Goal: Task Accomplishment & Management: Use online tool/utility

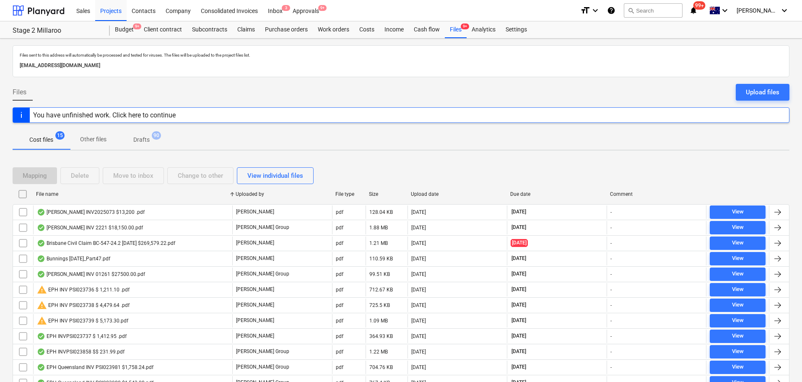
scroll to position [86, 0]
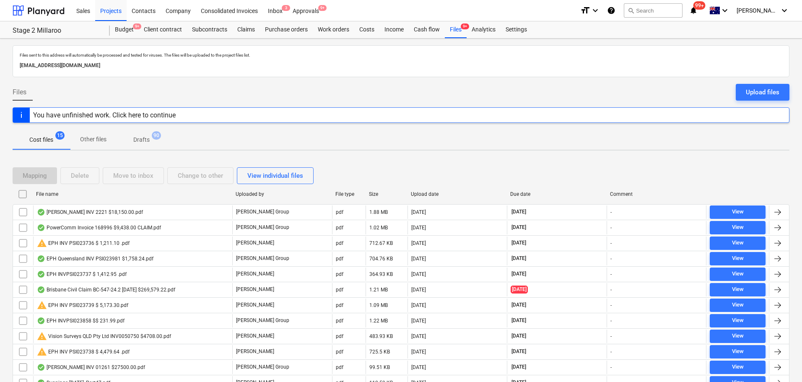
click at [51, 190] on div "File name" at bounding box center [133, 193] width 200 height 13
checkbox input "false"
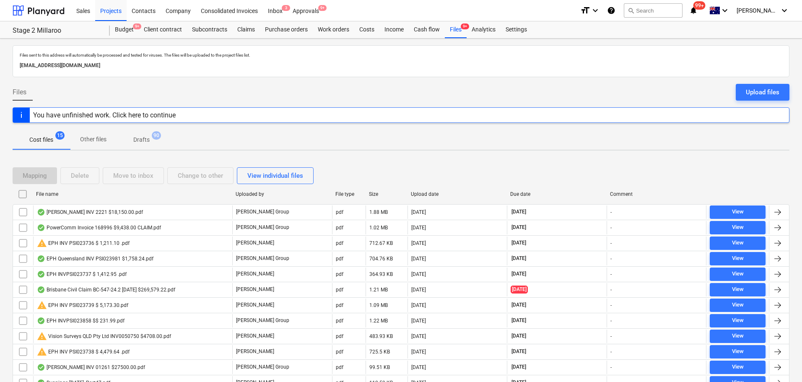
checkbox input "false"
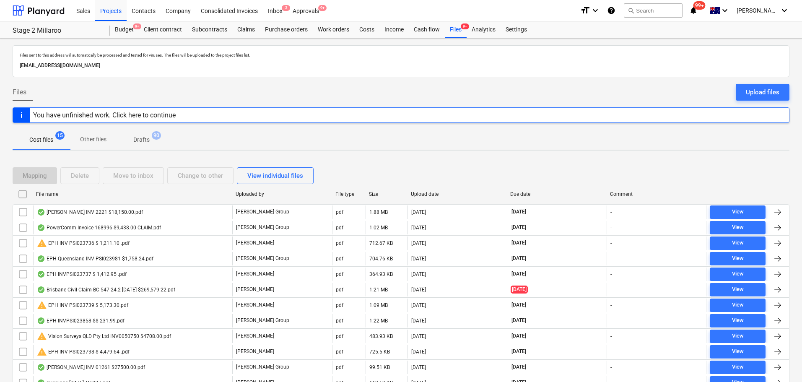
checkbox input "false"
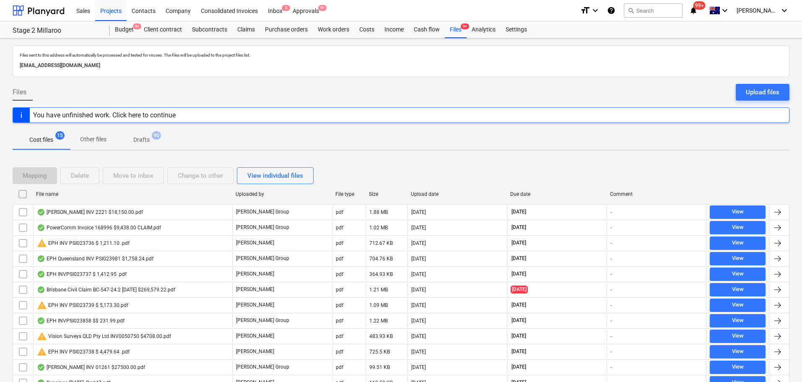
checkbox input "false"
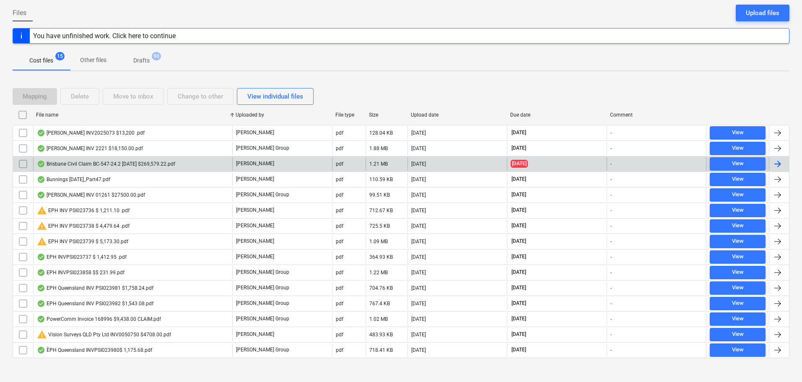
scroll to position [86, 0]
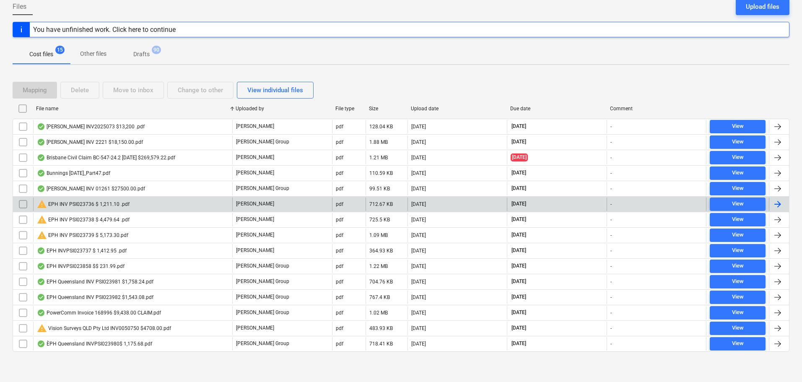
click at [84, 208] on div "warning EPH INV PSI023736 $ 1,211.10 .pdf" at bounding box center [83, 204] width 93 height 10
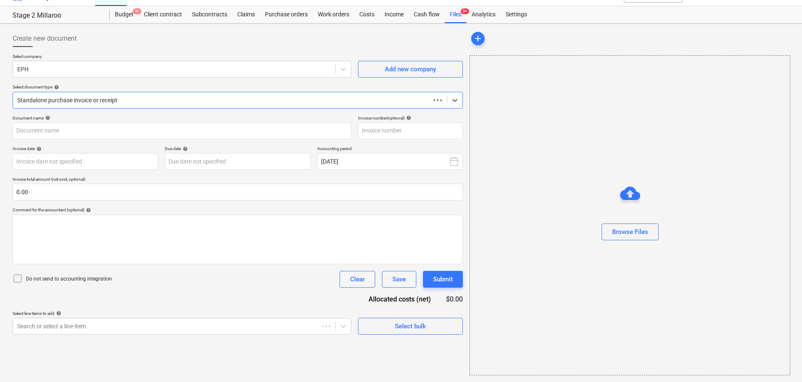
scroll to position [15, 0]
type input "PSI023736"
type input "[DATE]"
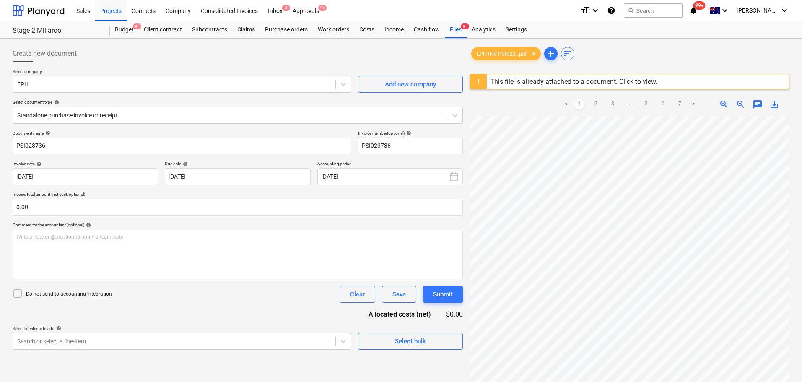
scroll to position [182, 23]
click at [596, 103] on link "2" at bounding box center [596, 104] width 10 height 10
click at [613, 105] on link "3" at bounding box center [613, 104] width 10 height 10
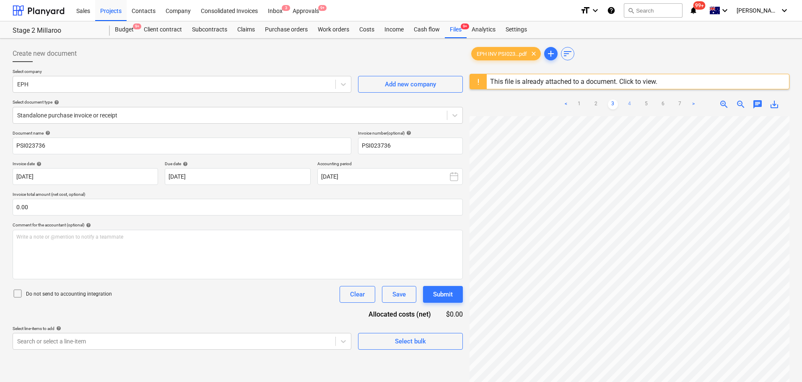
click at [631, 107] on link "4" at bounding box center [630, 104] width 10 height 10
click at [648, 103] on link "5" at bounding box center [646, 104] width 10 height 10
click at [664, 107] on link "6" at bounding box center [663, 104] width 10 height 10
click at [681, 103] on link "7" at bounding box center [680, 104] width 10 height 10
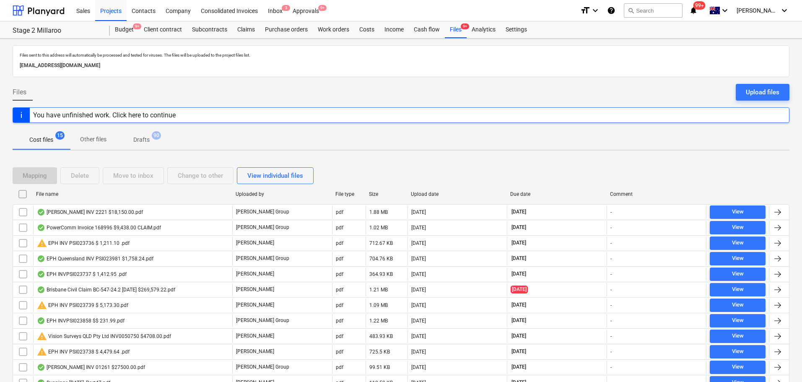
scroll to position [86, 0]
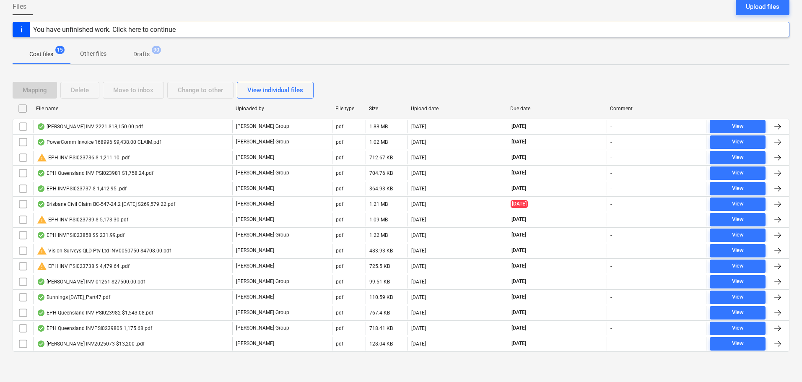
click at [49, 106] on div "File name" at bounding box center [132, 109] width 193 height 6
checkbox input "false"
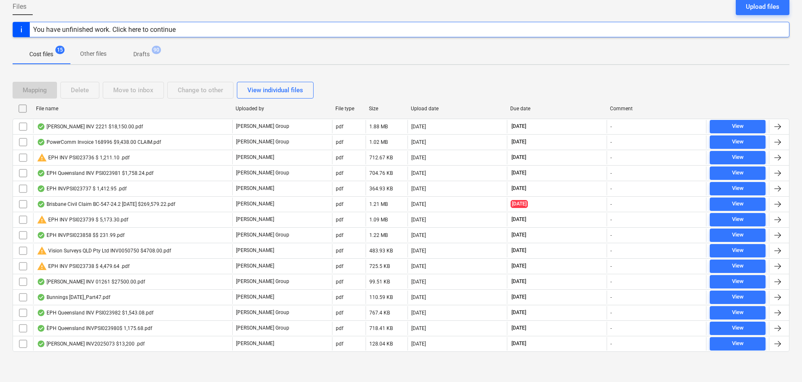
checkbox input "false"
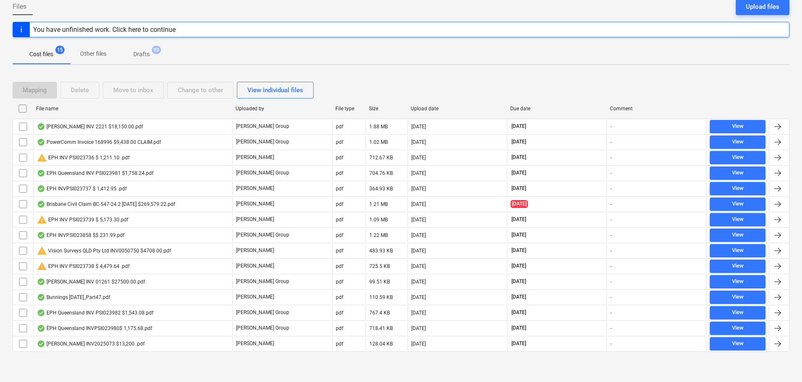
checkbox input "false"
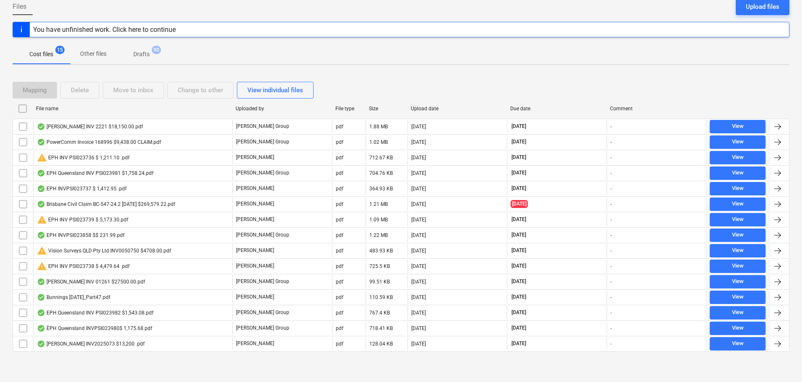
checkbox input "false"
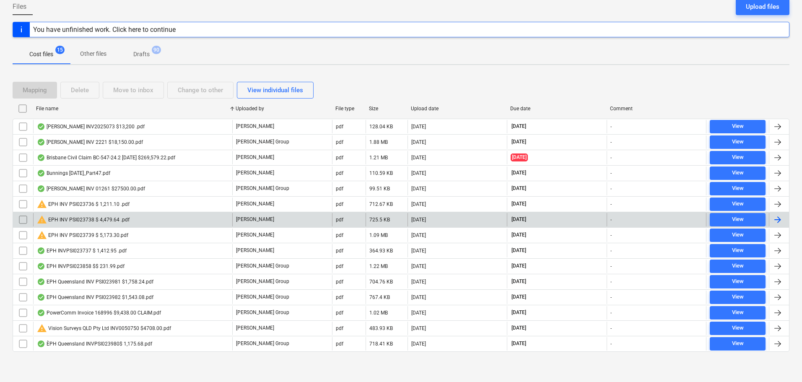
click at [74, 217] on div "warning EPH INV PSI023738 $ 4,479.64 .pdf" at bounding box center [83, 220] width 93 height 10
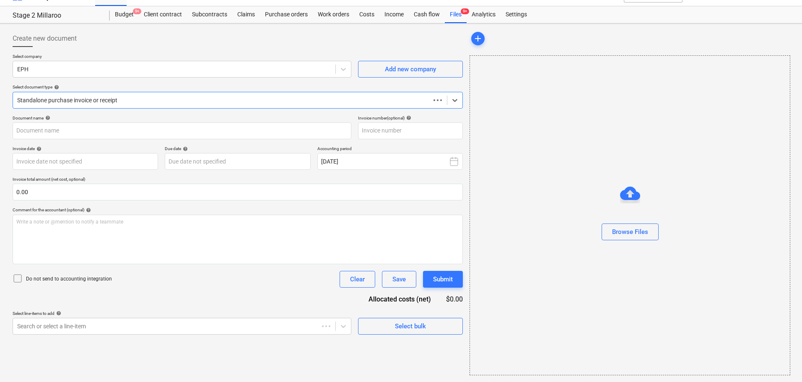
scroll to position [15, 0]
type input "PSI023738"
type input "[DATE]"
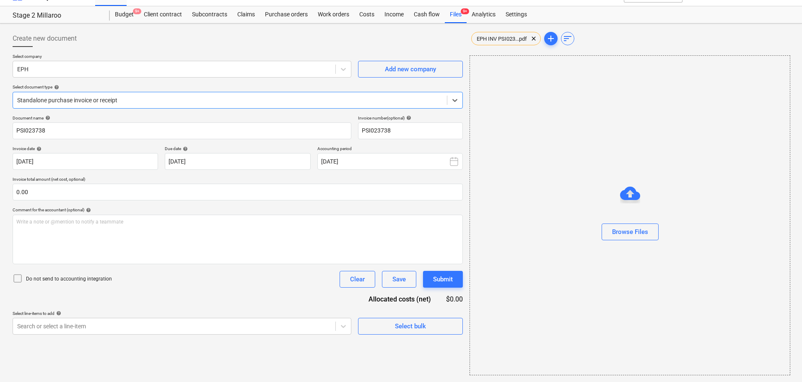
scroll to position [0, 0]
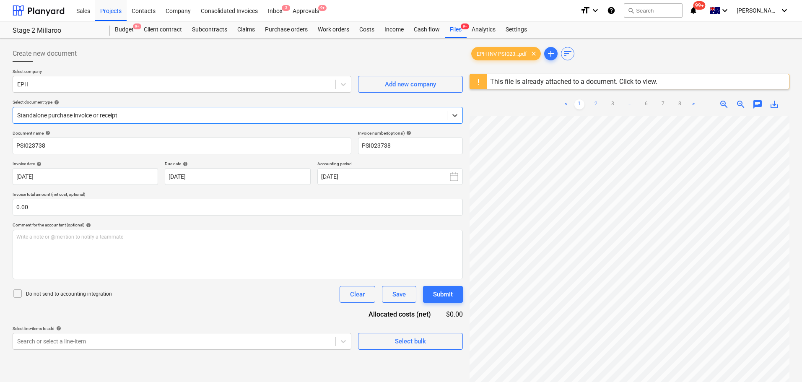
click at [593, 104] on link "2" at bounding box center [596, 104] width 10 height 10
click at [612, 102] on link "3" at bounding box center [613, 104] width 10 height 10
click at [619, 104] on link "4" at bounding box center [621, 104] width 10 height 10
click at [637, 104] on link "5" at bounding box center [638, 104] width 10 height 10
click at [650, 101] on link "6" at bounding box center [655, 104] width 10 height 10
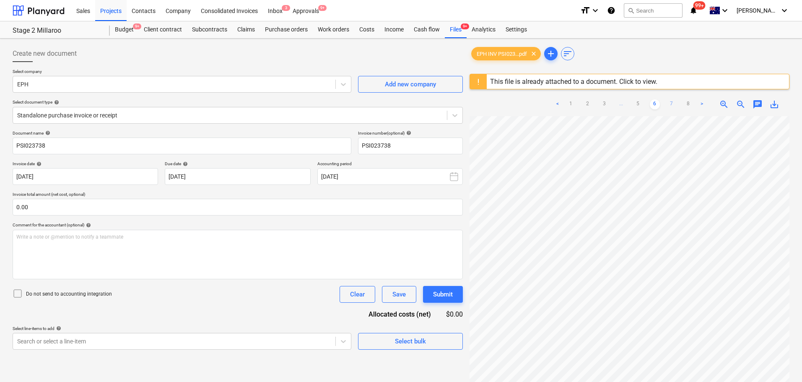
click at [669, 104] on link "7" at bounding box center [672, 104] width 10 height 10
click at [680, 104] on link "8" at bounding box center [680, 104] width 10 height 10
click at [690, 103] on link ">" at bounding box center [693, 104] width 10 height 10
click at [119, 9] on div "Projects" at bounding box center [110, 10] width 31 height 21
click at [125, 28] on div "Budget 9+" at bounding box center [124, 29] width 29 height 17
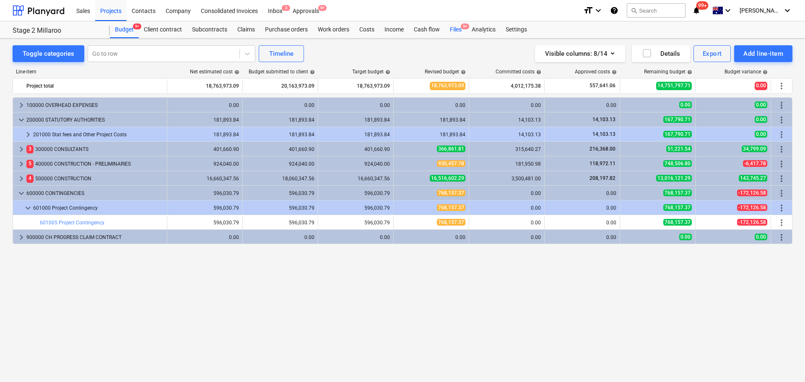
click at [456, 28] on div "Files 9+" at bounding box center [456, 29] width 22 height 17
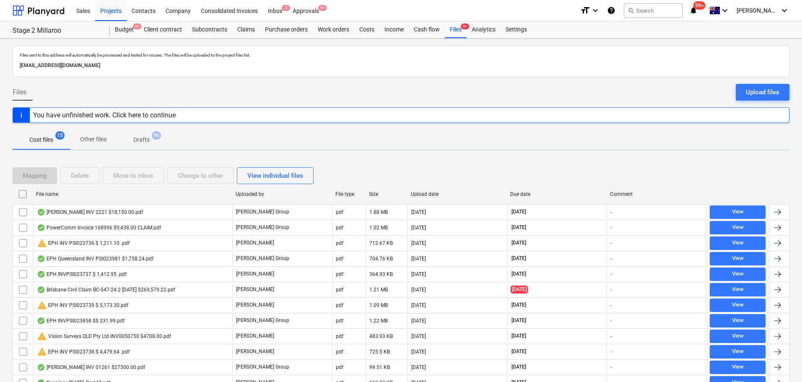
click at [52, 196] on div "File name" at bounding box center [132, 194] width 193 height 6
checkbox input "false"
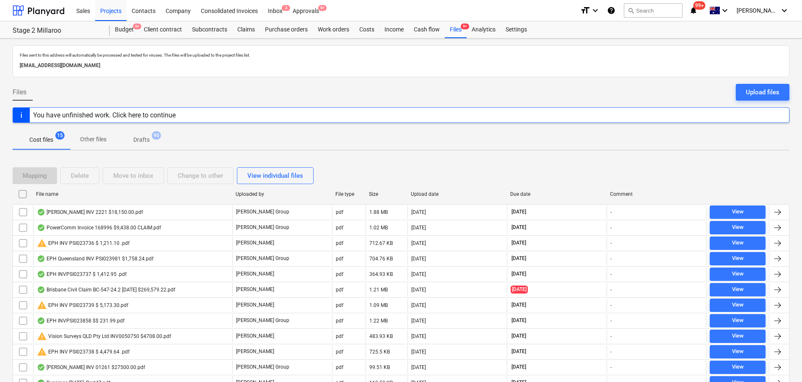
checkbox input "false"
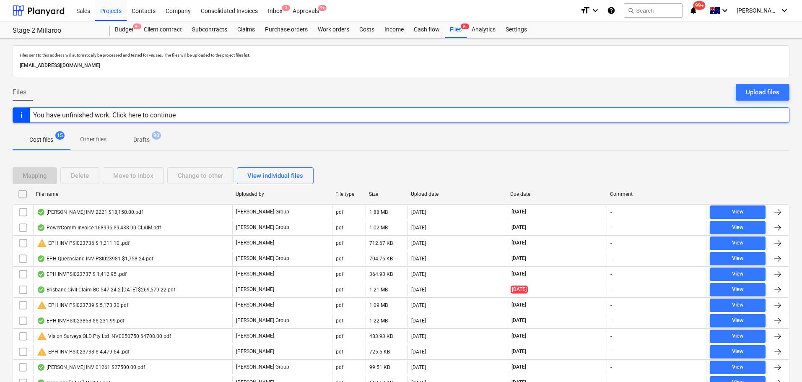
checkbox input "false"
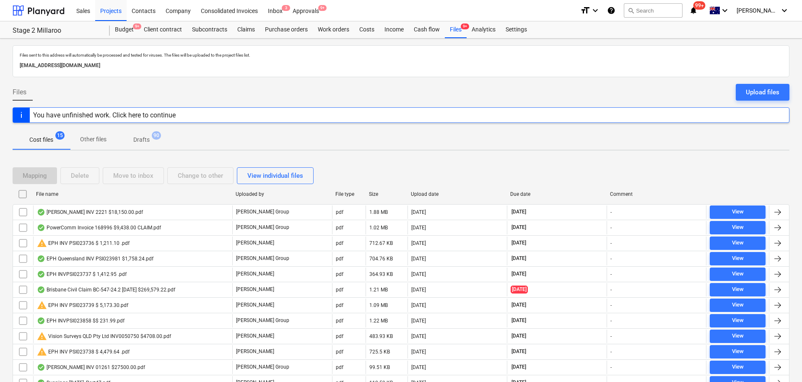
checkbox input "false"
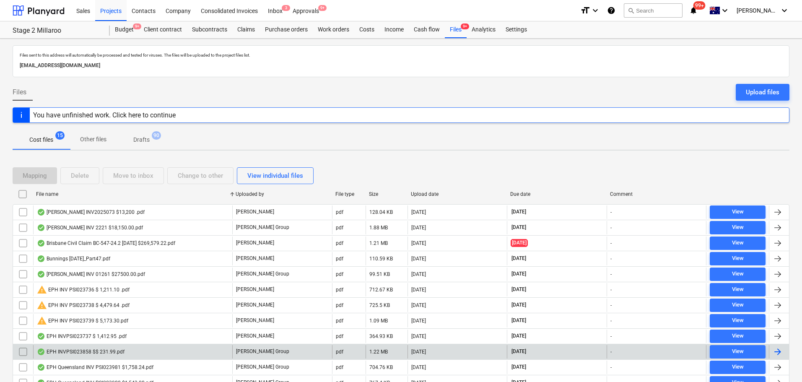
scroll to position [42, 0]
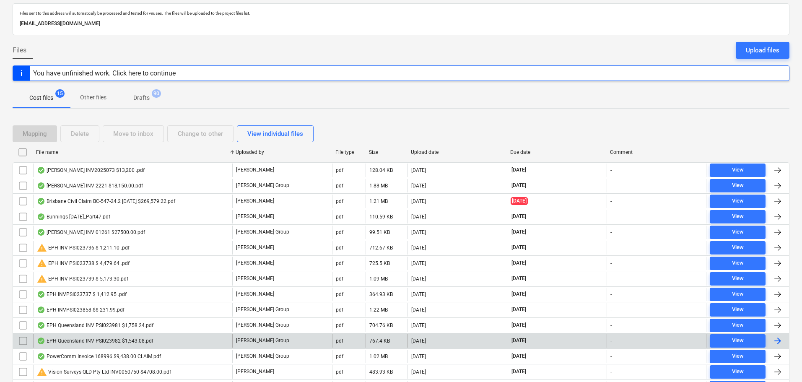
click at [88, 344] on div "EPH Queensland INV PSI023982 $1,543.08.pdf" at bounding box center [132, 340] width 199 height 13
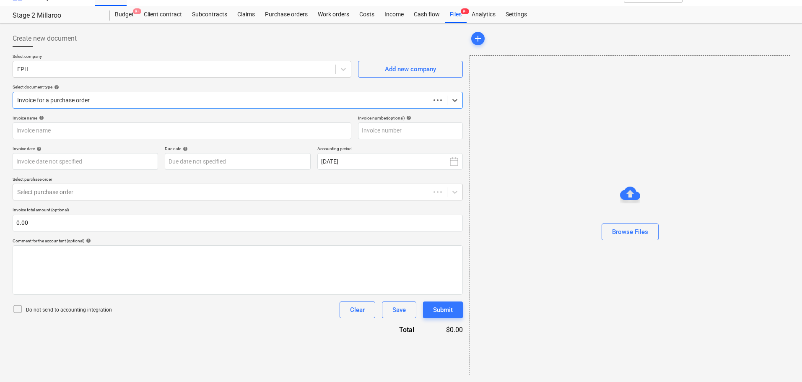
scroll to position [15, 0]
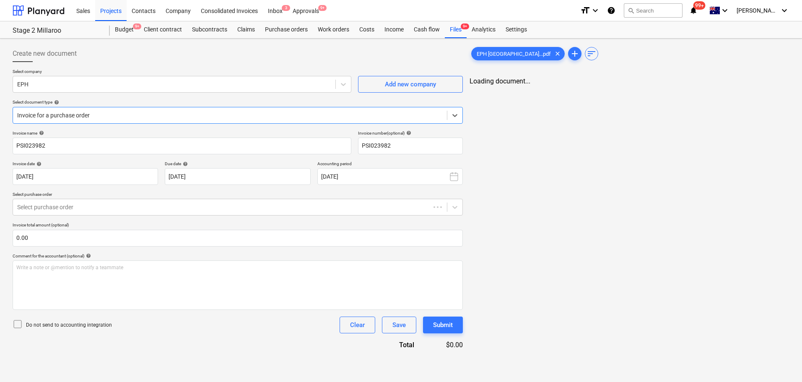
type input "PSI023982"
type input "[DATE]"
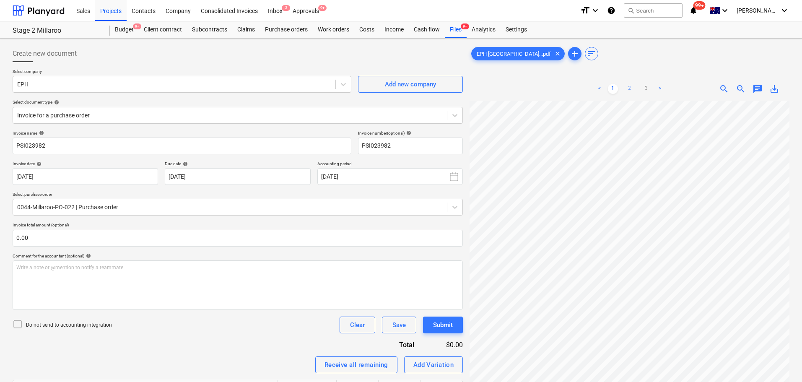
click at [628, 91] on link "2" at bounding box center [630, 89] width 10 height 10
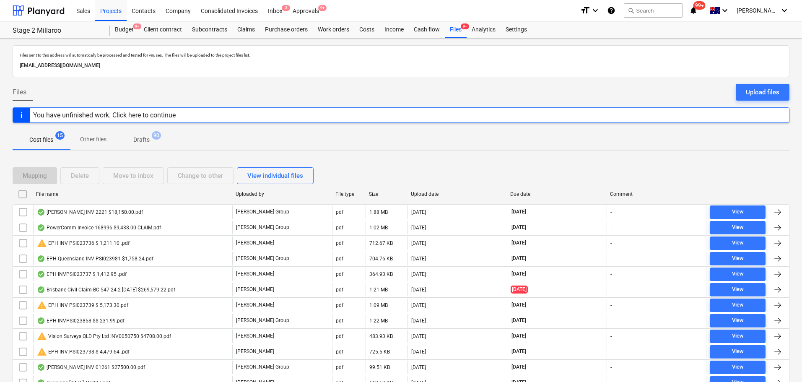
scroll to position [42, 0]
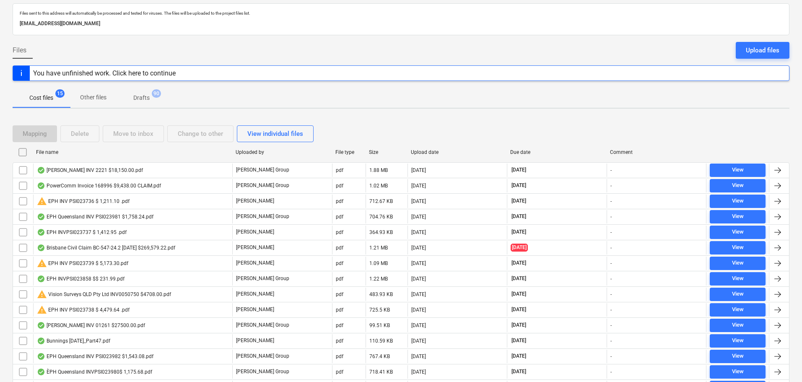
click at [57, 155] on div "File name" at bounding box center [132, 152] width 193 height 6
checkbox input "false"
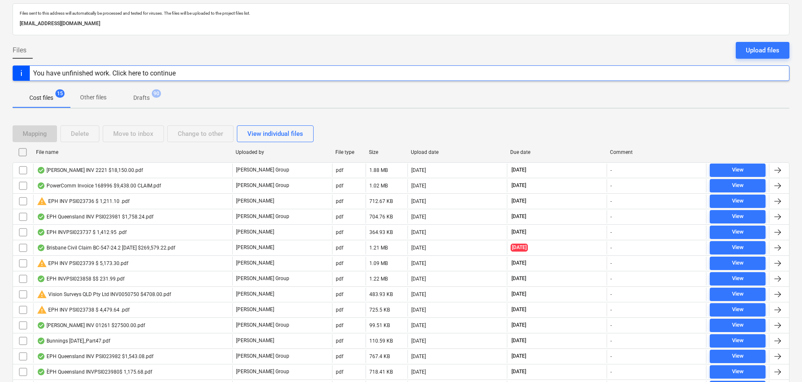
checkbox input "false"
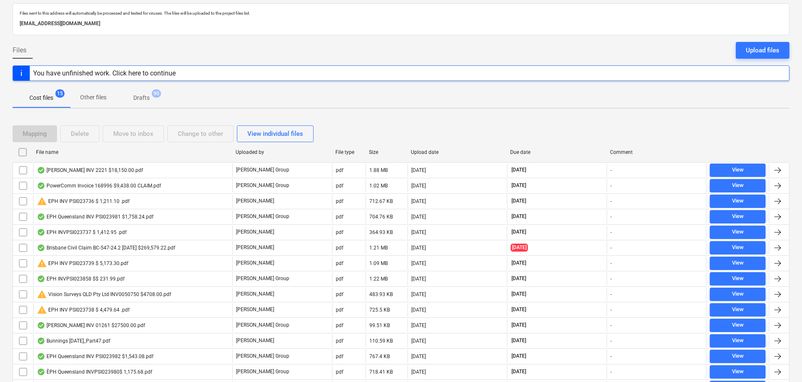
checkbox input "false"
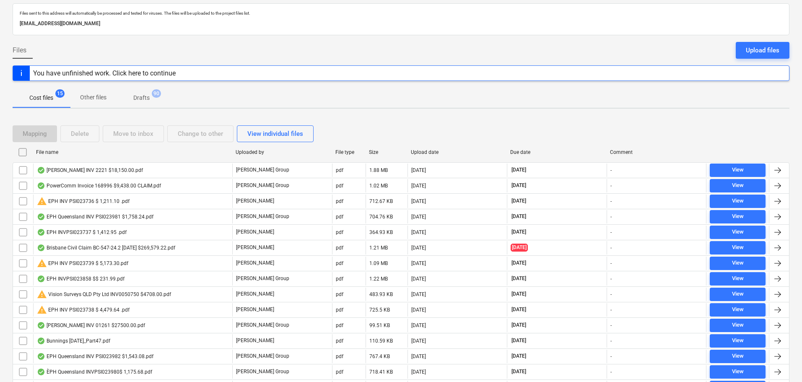
checkbox input "false"
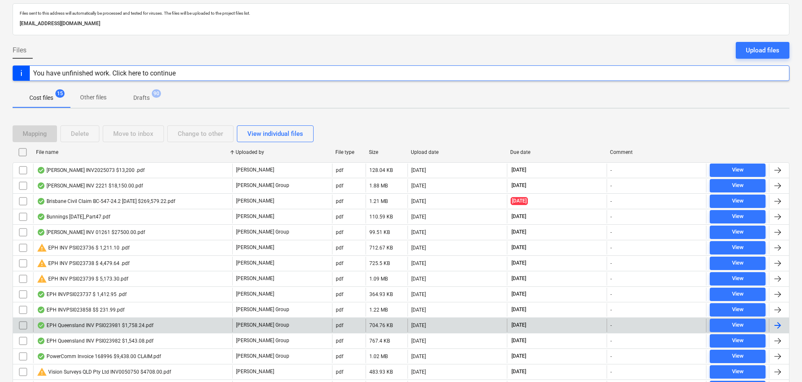
click at [72, 328] on div "EPH Queensland INV PSI023981 $1,758.24.pdf" at bounding box center [95, 325] width 117 height 7
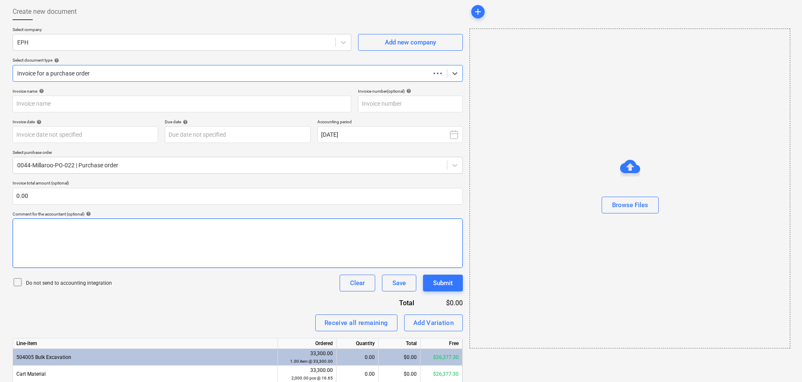
scroll to position [15, 0]
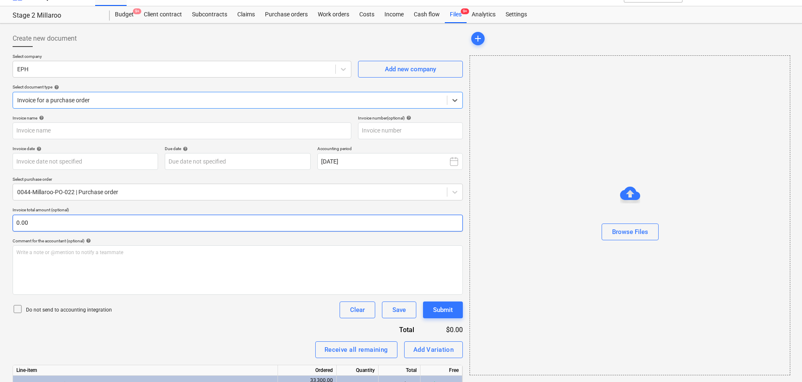
type input "PSI023981"
type input "[DATE]"
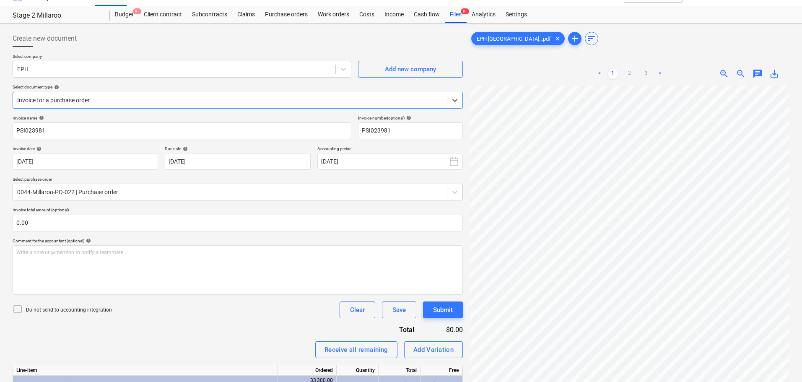
click at [628, 76] on link "2" at bounding box center [630, 74] width 10 height 10
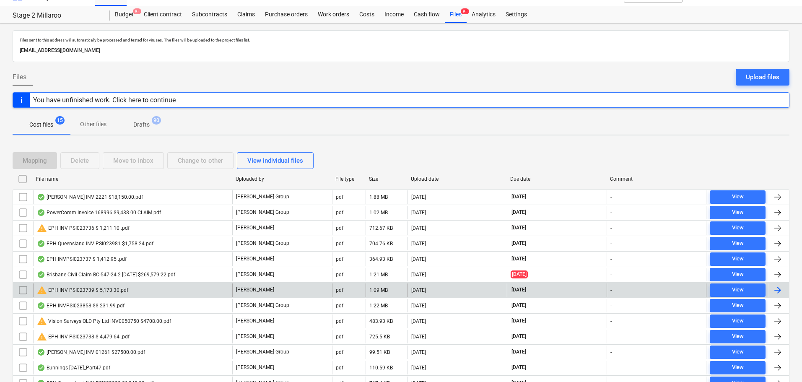
scroll to position [42, 0]
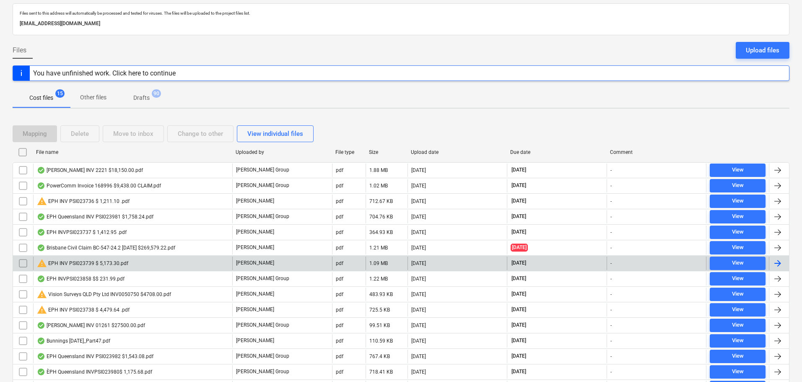
click at [44, 153] on div "File name" at bounding box center [132, 152] width 193 height 6
checkbox input "false"
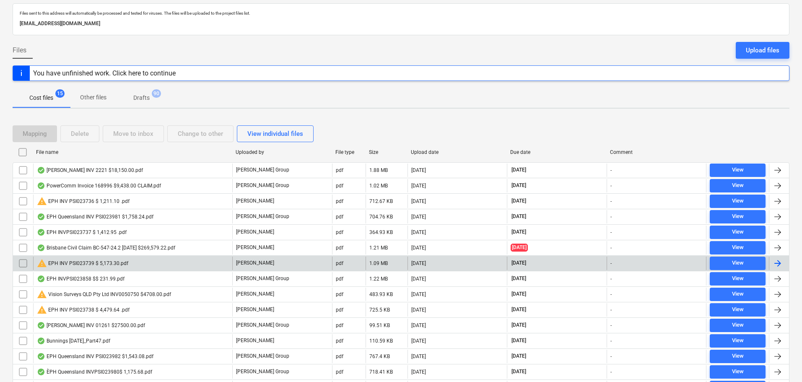
checkbox input "false"
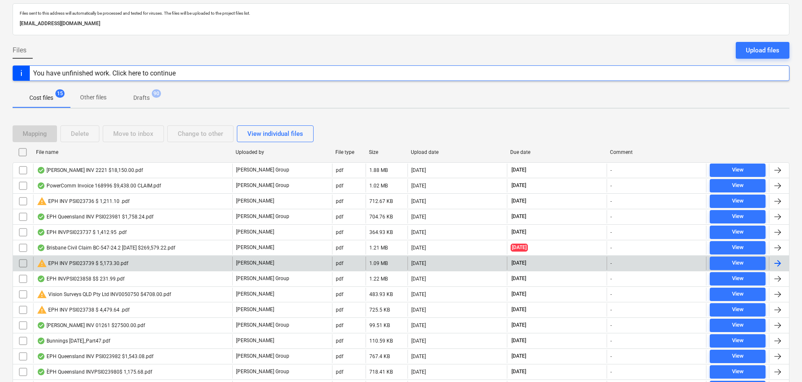
checkbox input "false"
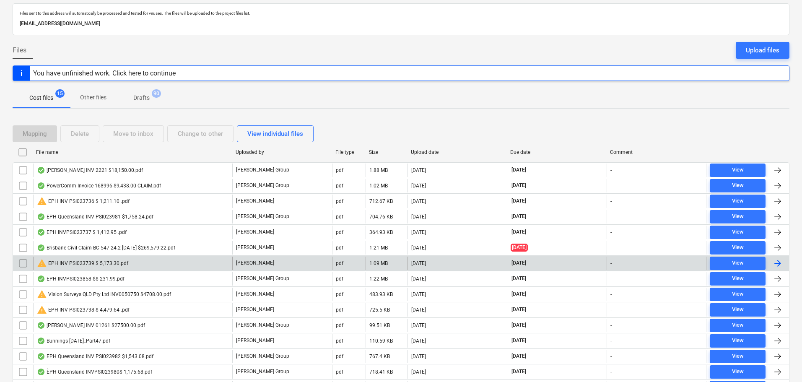
checkbox input "false"
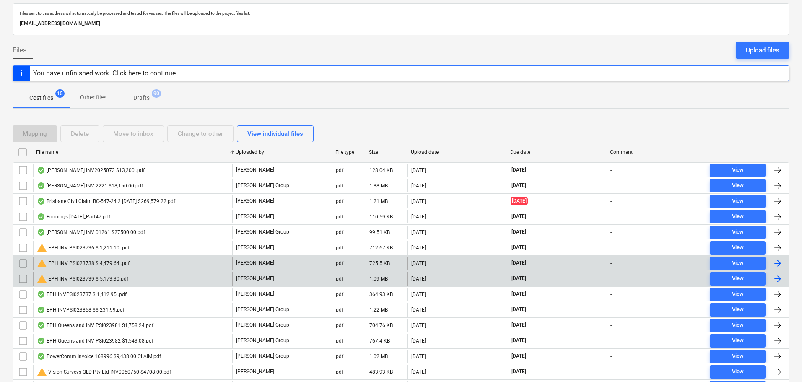
click at [96, 277] on div "warning EPH INV PSI023739 $ 5,173.30.pdf" at bounding box center [82, 279] width 91 height 10
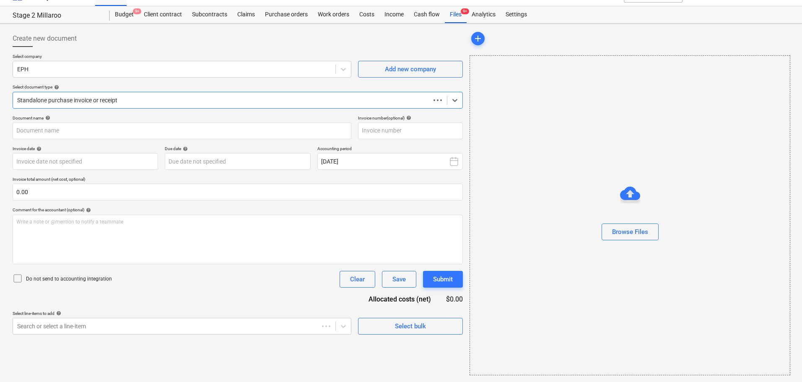
scroll to position [15, 0]
type input "PSI023739"
type input "[DATE]"
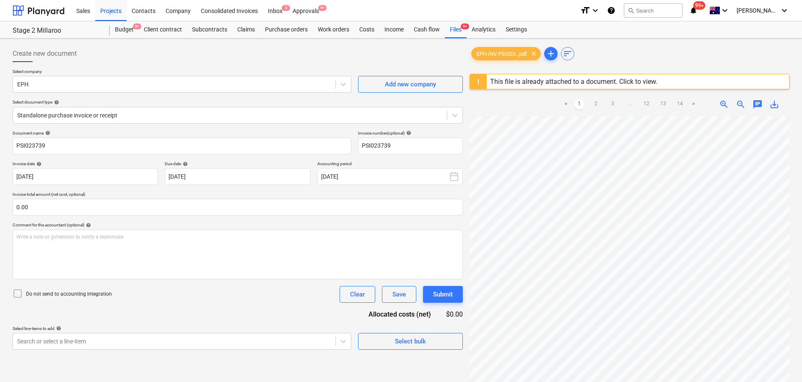
scroll to position [42, 5]
click at [595, 104] on link "2" at bounding box center [596, 104] width 10 height 10
click at [128, 27] on div "Budget 9+" at bounding box center [124, 29] width 29 height 17
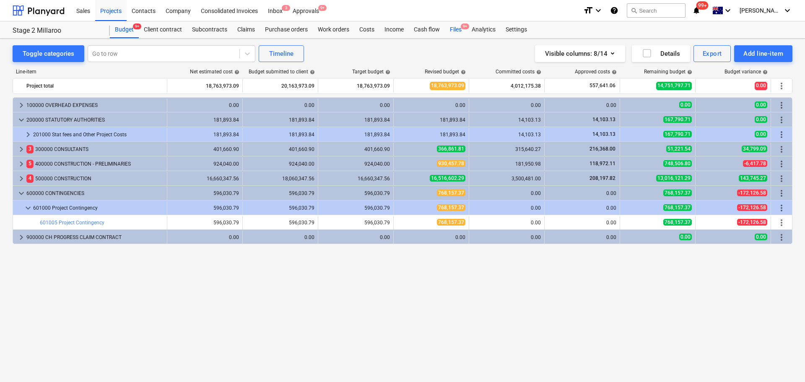
click at [456, 26] on div "Files 9+" at bounding box center [456, 29] width 22 height 17
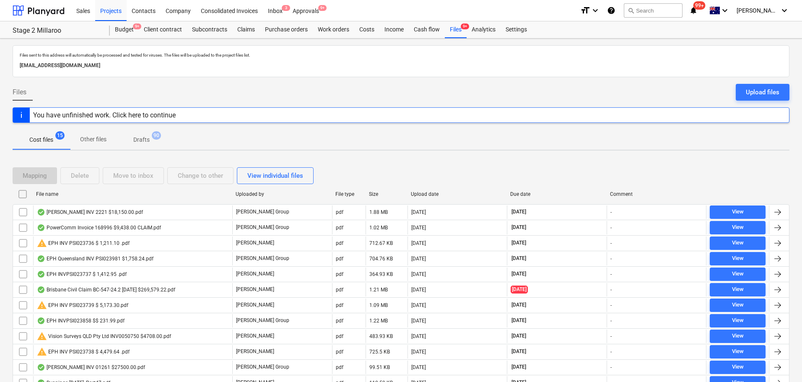
click at [53, 200] on div "File name" at bounding box center [133, 193] width 200 height 13
checkbox input "false"
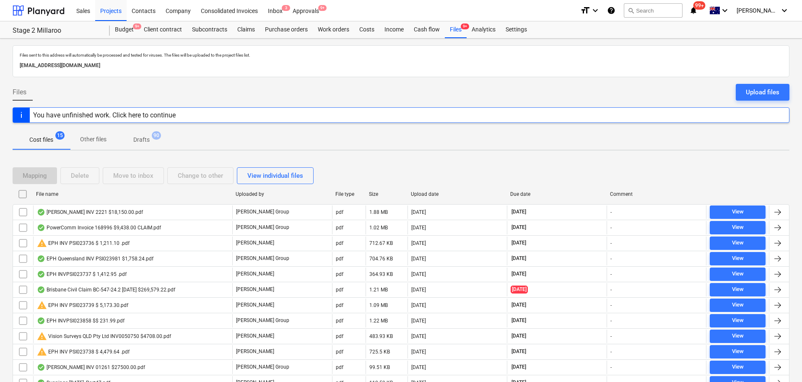
checkbox input "false"
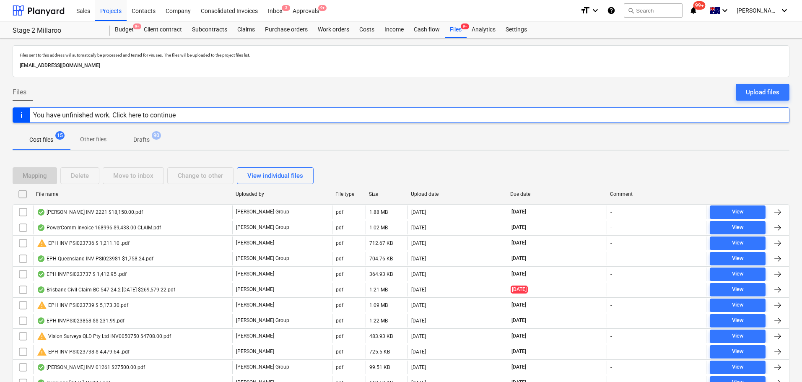
checkbox input "false"
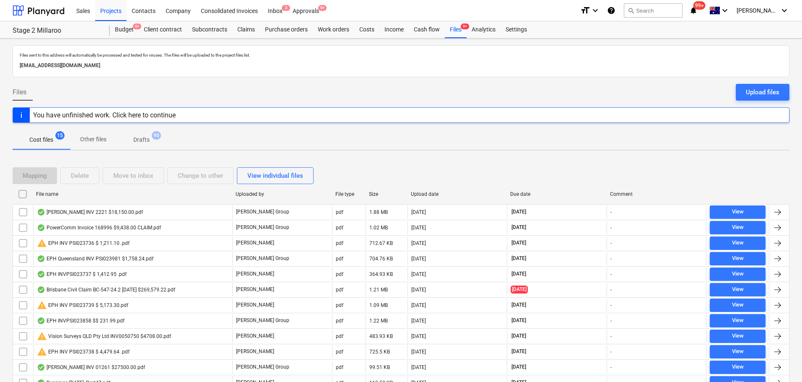
checkbox input "false"
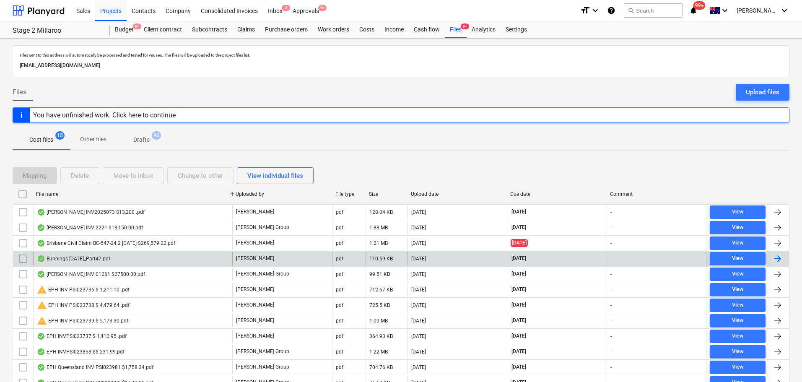
click at [91, 260] on div "Bunnings [DATE]_Part47.pdf" at bounding box center [73, 258] width 73 height 7
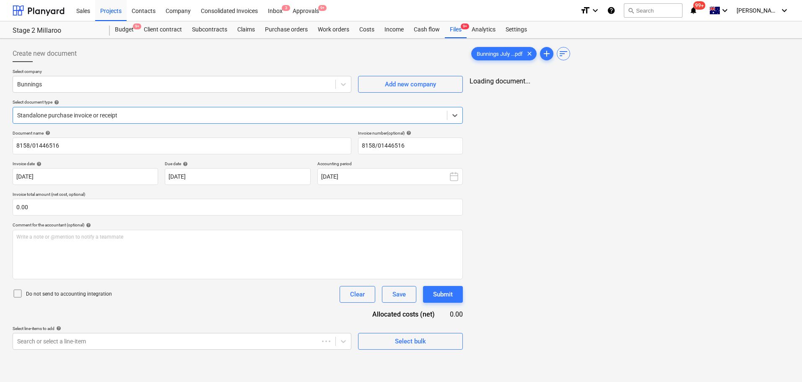
type input "8158/01446516"
type input "[DATE]"
click at [787, 305] on div at bounding box center [630, 280] width 320 height 358
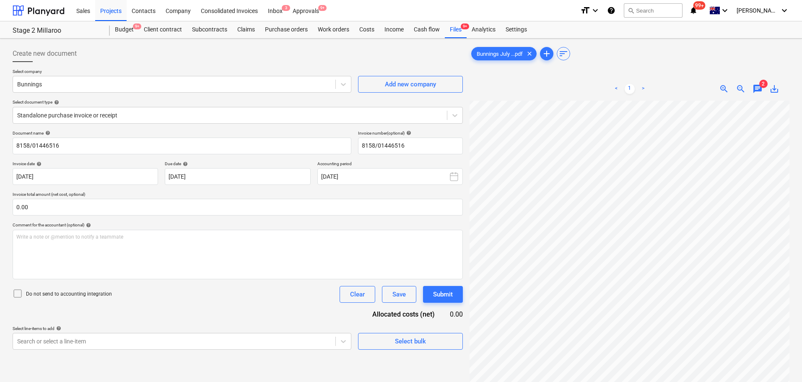
scroll to position [66, 65]
click at [755, 96] on div "< 1 > zoom_in zoom_out chat 2 save_alt" at bounding box center [630, 88] width 320 height 23
click at [761, 91] on span "chat" at bounding box center [758, 89] width 10 height 10
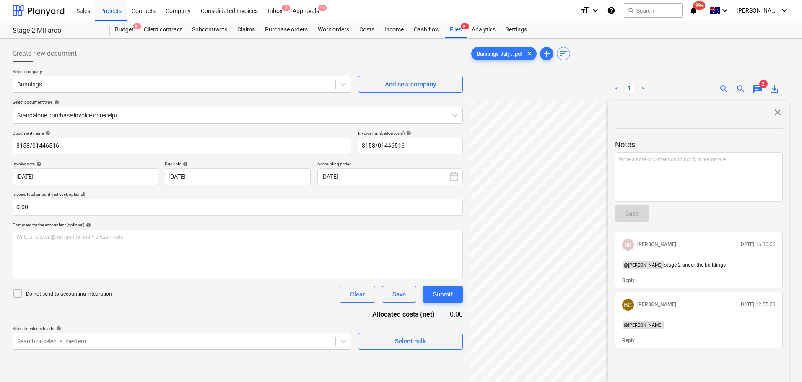
click at [773, 116] on span "close" at bounding box center [778, 112] width 10 height 10
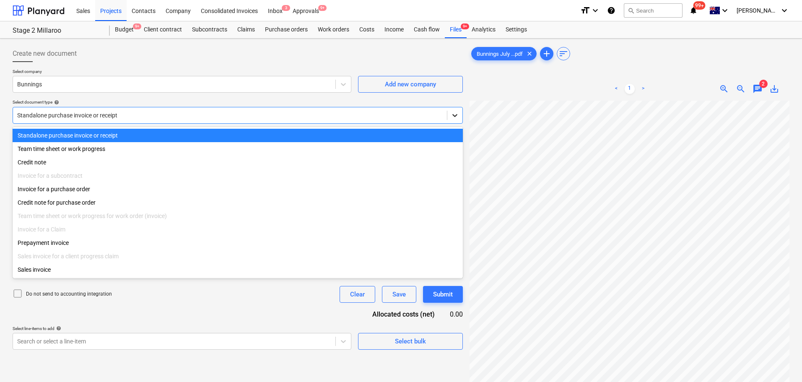
click at [455, 112] on icon at bounding box center [455, 115] width 8 height 8
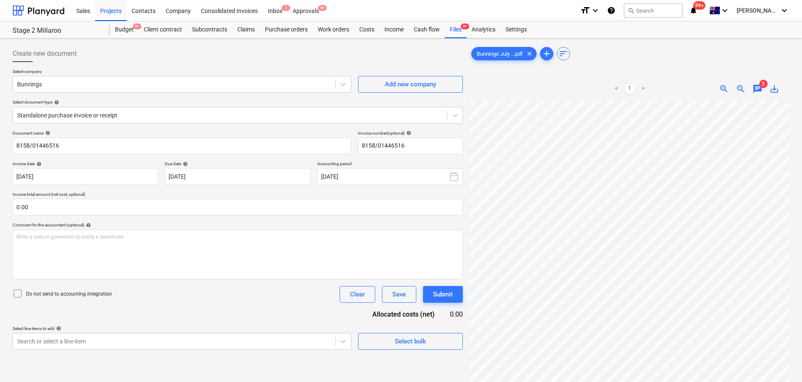
scroll to position [67, 65]
click at [227, 6] on div "Consolidated Invoices" at bounding box center [229, 10] width 67 height 21
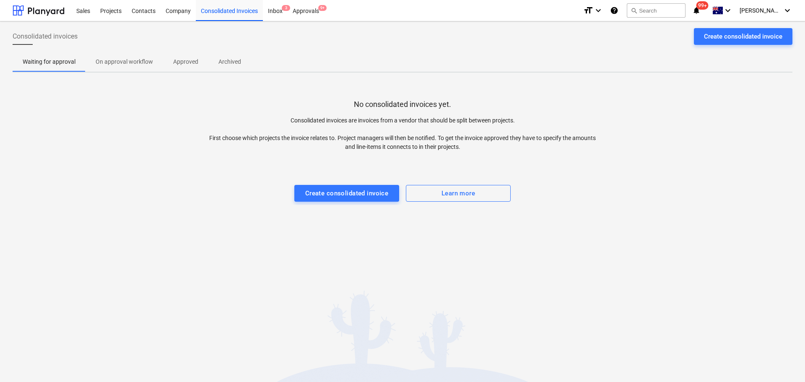
click at [130, 56] on span "On approval workflow" at bounding box center [125, 62] width 78 height 14
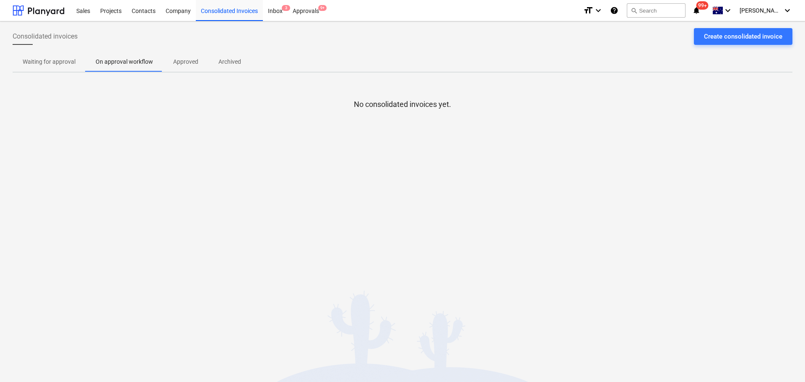
click at [181, 65] on p "Approved" at bounding box center [185, 61] width 25 height 9
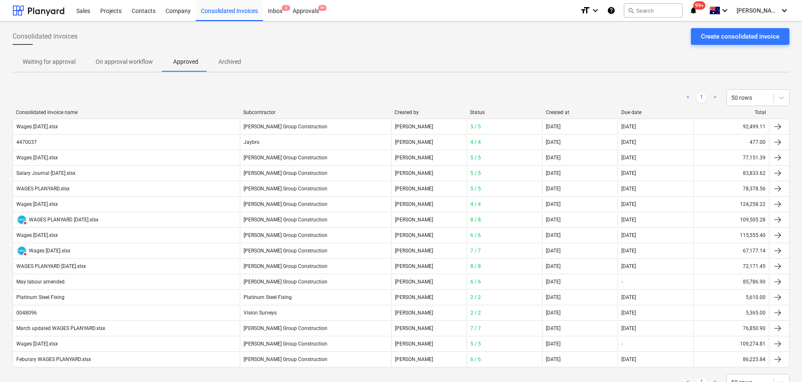
click at [236, 69] on button "Archived" at bounding box center [229, 62] width 43 height 20
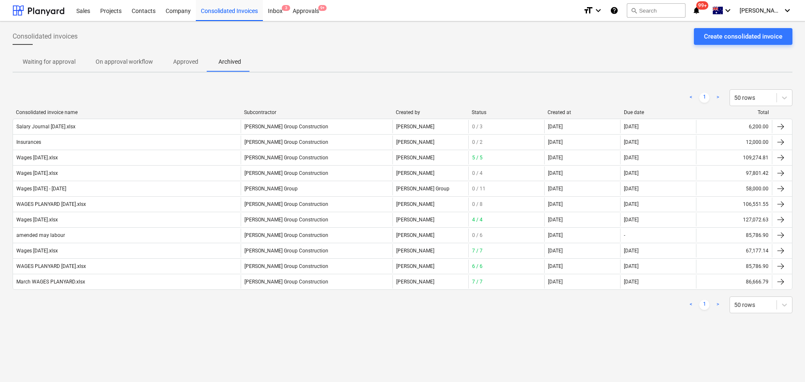
click at [28, 58] on p "Waiting for approval" at bounding box center [49, 61] width 53 height 9
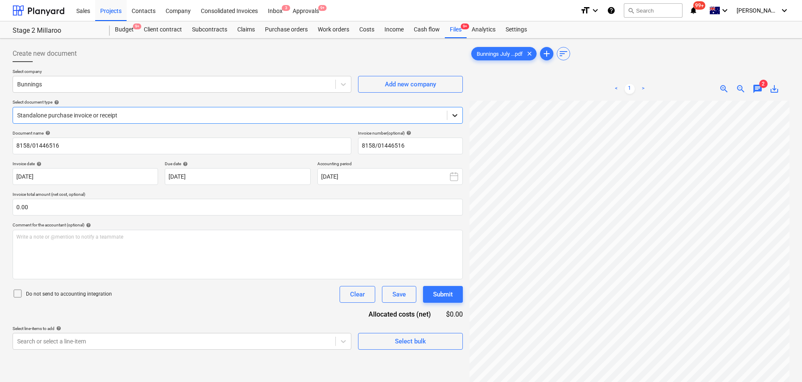
click at [453, 114] on icon at bounding box center [455, 115] width 8 height 8
click at [231, 312] on div "Document name help 8158/01446516 Invoice number (optional) help 8158/01446516 I…" at bounding box center [238, 239] width 450 height 219
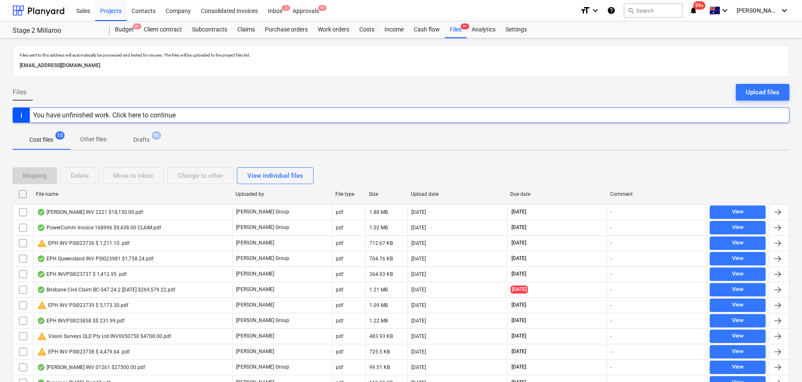
click at [75, 199] on div "File name" at bounding box center [133, 193] width 200 height 13
checkbox input "false"
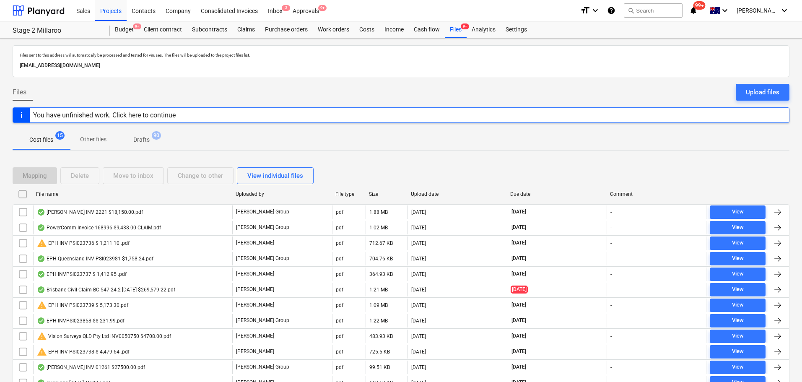
checkbox input "false"
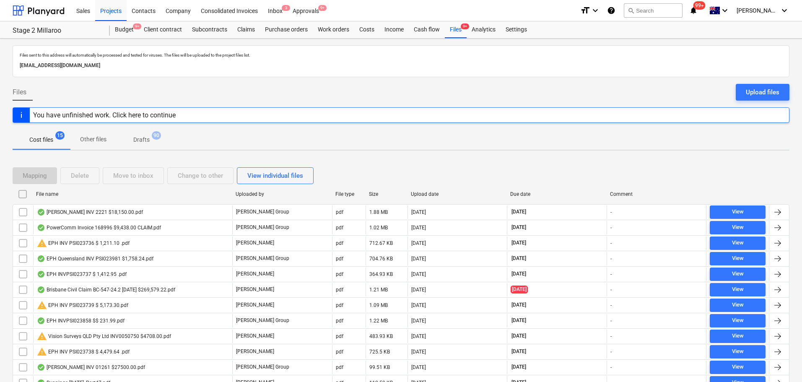
checkbox input "false"
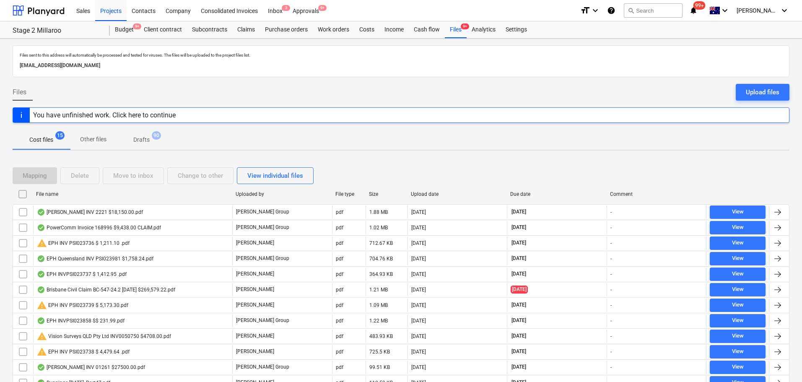
checkbox input "false"
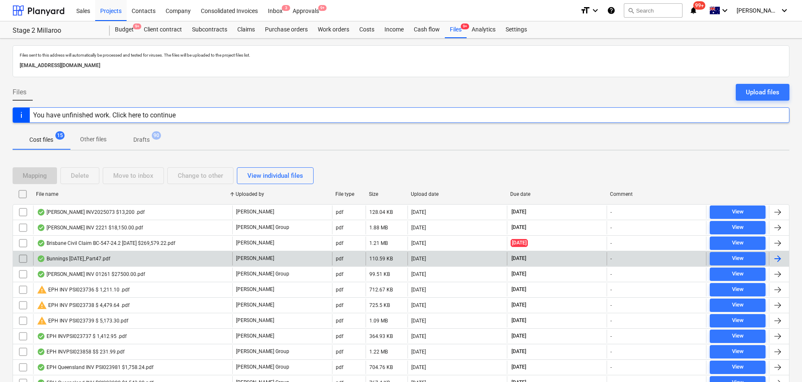
click at [21, 260] on input "checkbox" at bounding box center [22, 258] width 13 height 13
click at [145, 174] on div "Move to inbox" at bounding box center [133, 175] width 40 height 11
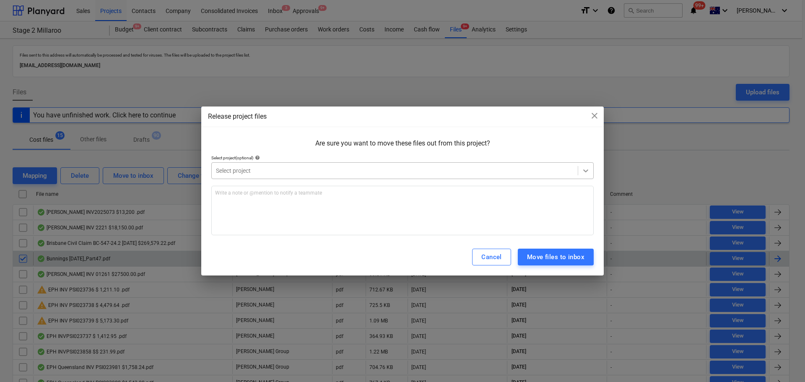
click at [592, 166] on div at bounding box center [585, 170] width 15 height 15
click at [344, 122] on div "Release project files close Are sure you want to move these files out from this…" at bounding box center [402, 190] width 402 height 169
click at [573, 260] on div "Move files to inbox" at bounding box center [555, 257] width 57 height 11
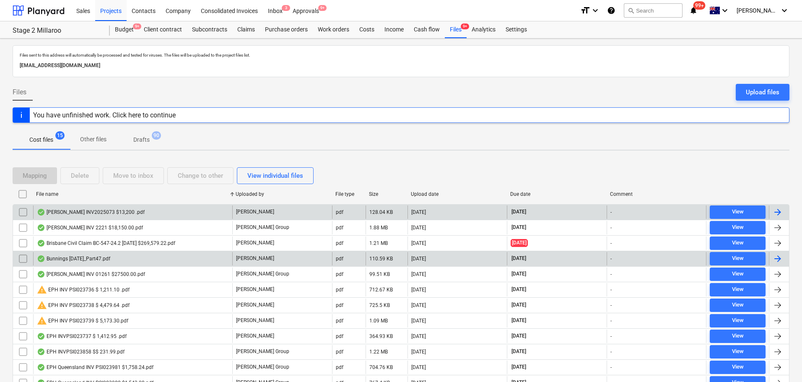
click at [278, 210] on div "[PERSON_NAME]" at bounding box center [282, 211] width 100 height 13
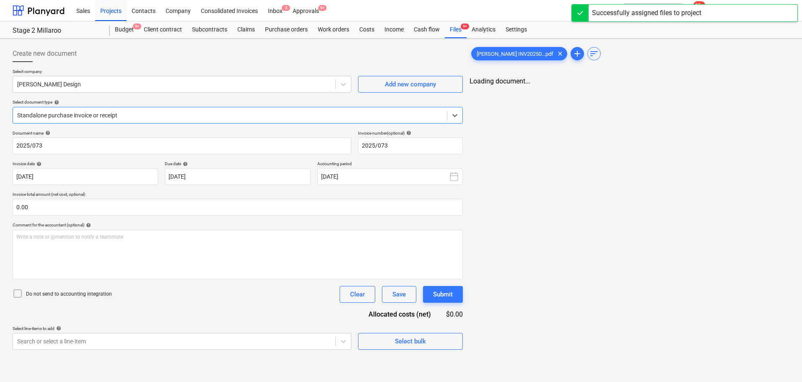
type input "2025/073"
type input "[DATE]"
click at [277, 7] on div "Inbox 4" at bounding box center [275, 10] width 25 height 21
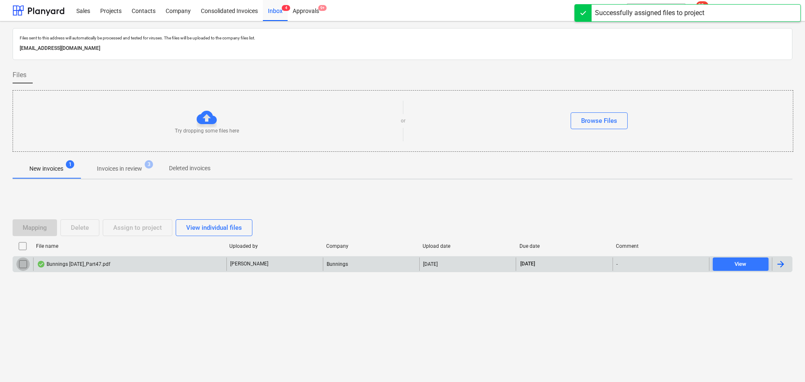
click at [22, 265] on input "checkbox" at bounding box center [22, 263] width 13 height 13
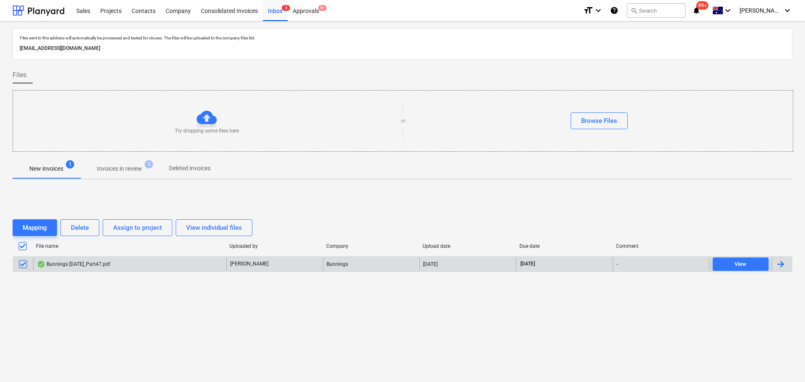
click at [93, 265] on div "Bunnings [DATE]_Part47.pdf" at bounding box center [73, 264] width 73 height 7
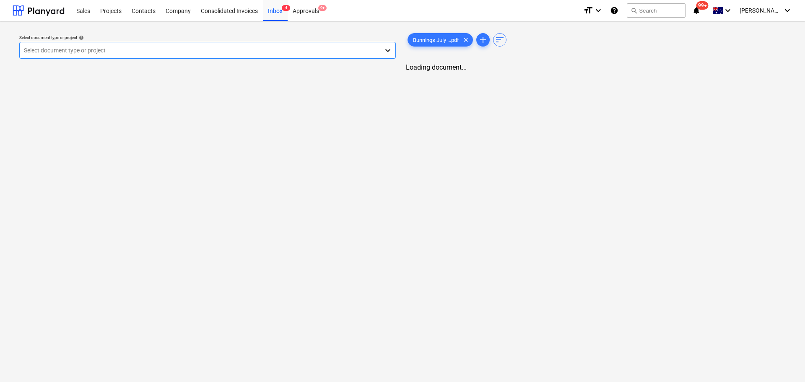
click at [390, 53] on icon at bounding box center [388, 50] width 8 height 8
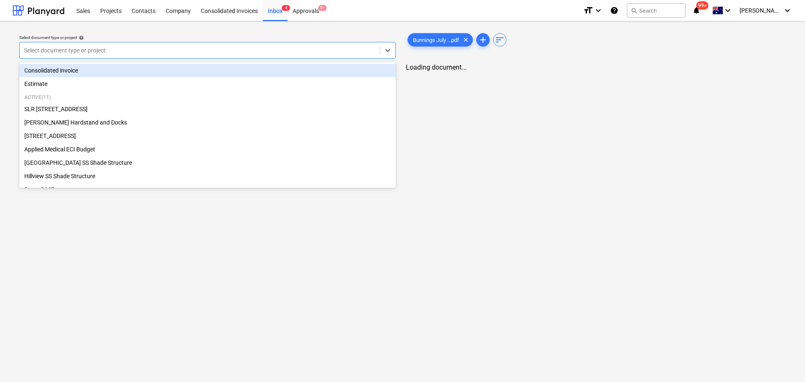
click at [384, 65] on div "Consolidated invoice" at bounding box center [207, 70] width 376 height 13
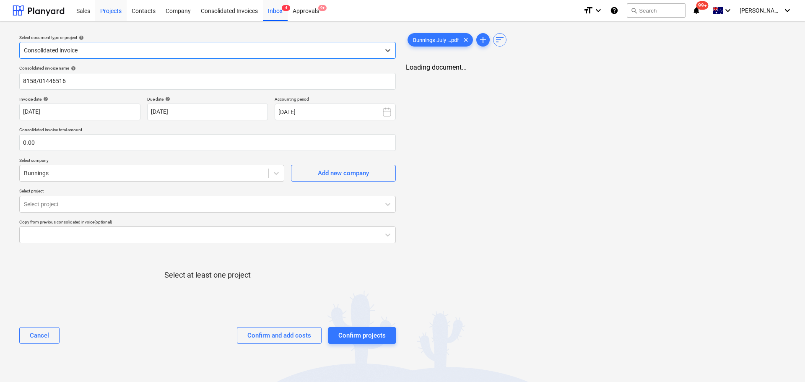
click at [117, 9] on div "Projects" at bounding box center [110, 10] width 31 height 21
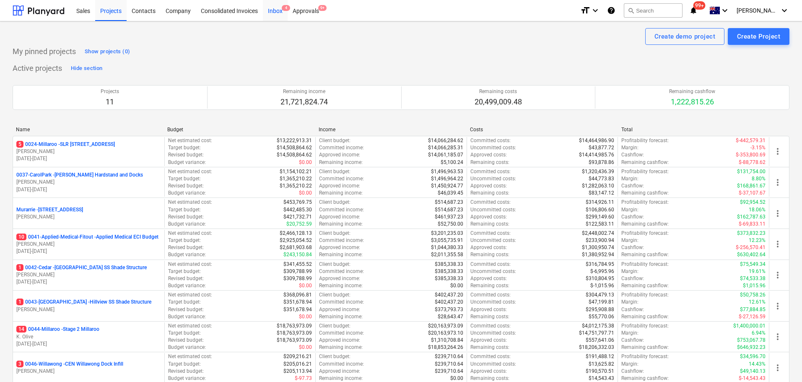
click at [277, 10] on div "Inbox 4" at bounding box center [275, 10] width 25 height 21
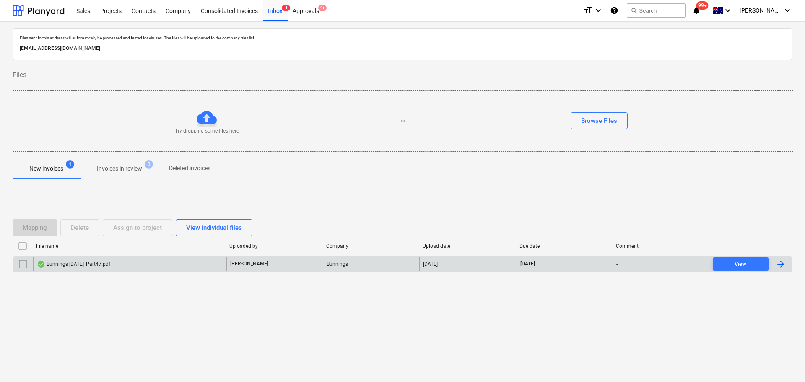
click at [82, 265] on div "Bunnings [DATE]_Part47.pdf" at bounding box center [73, 264] width 73 height 7
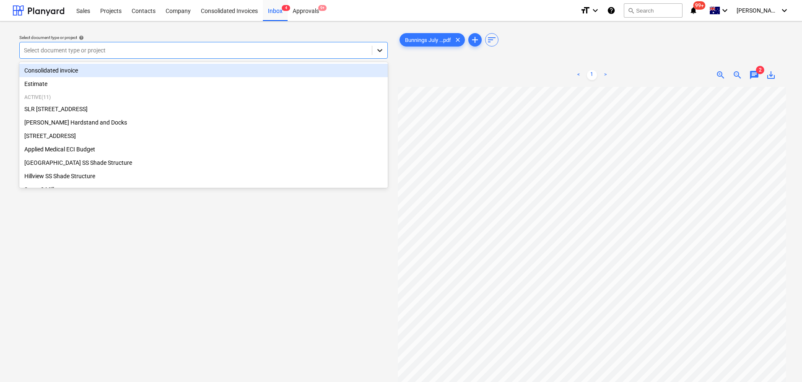
click at [381, 53] on icon at bounding box center [380, 50] width 8 height 8
click at [119, 33] on div "Select document type or project help option Consolidated invoice focused, 1 of …" at bounding box center [203, 46] width 375 height 31
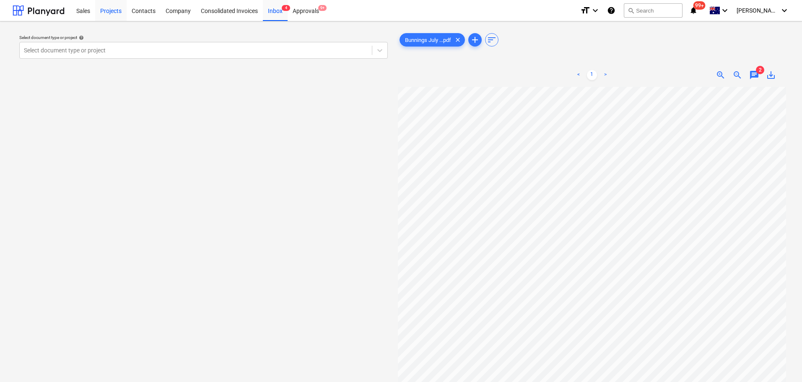
click at [113, 11] on div "Projects" at bounding box center [110, 10] width 31 height 21
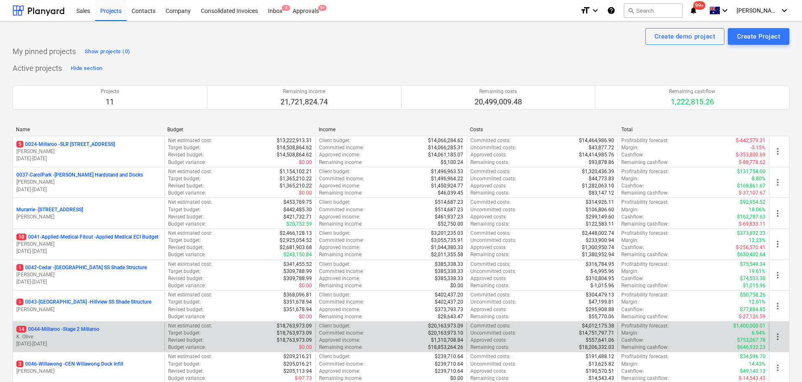
click at [94, 330] on p "14 0044-Millaroo - Stage 2 Millaroo" at bounding box center [57, 329] width 83 height 7
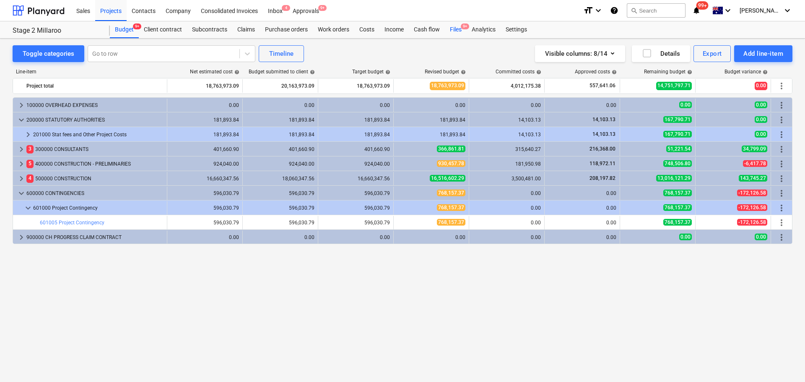
click at [452, 27] on div "Files 9+" at bounding box center [456, 29] width 22 height 17
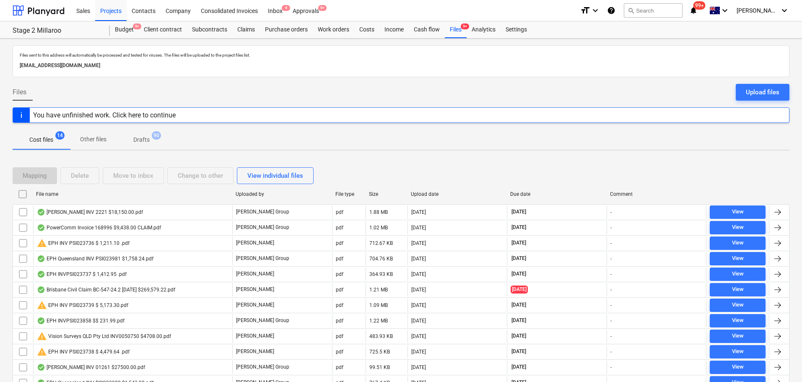
click at [62, 192] on div "File name" at bounding box center [132, 194] width 193 height 6
checkbox input "false"
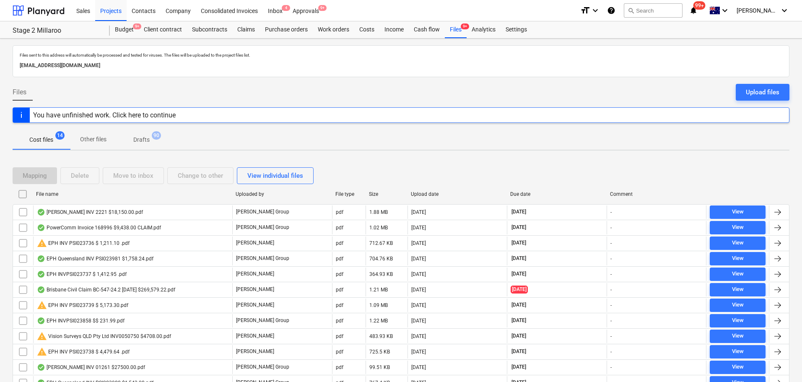
checkbox input "false"
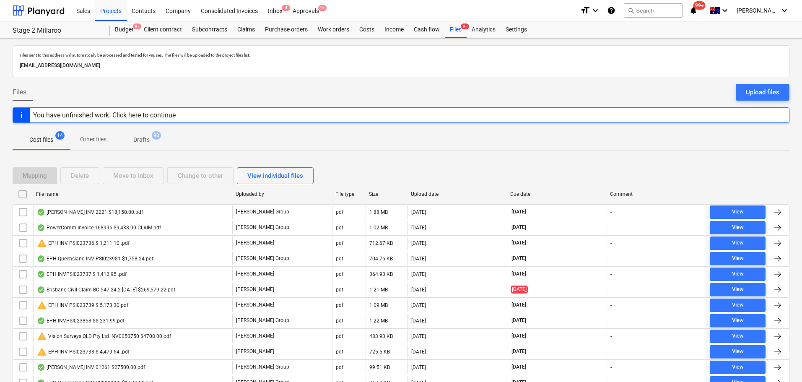
checkbox input "false"
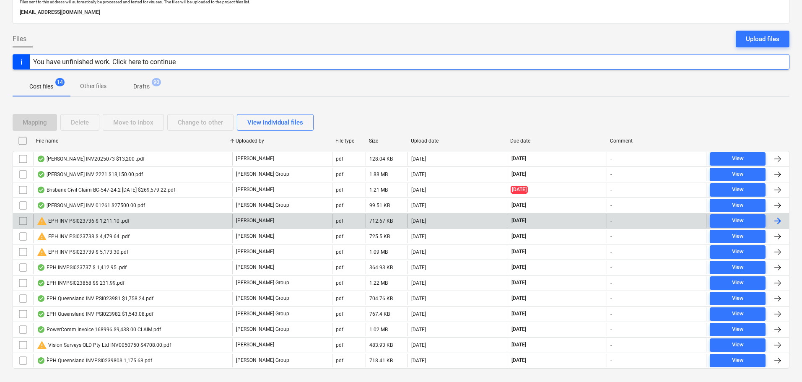
scroll to position [70, 0]
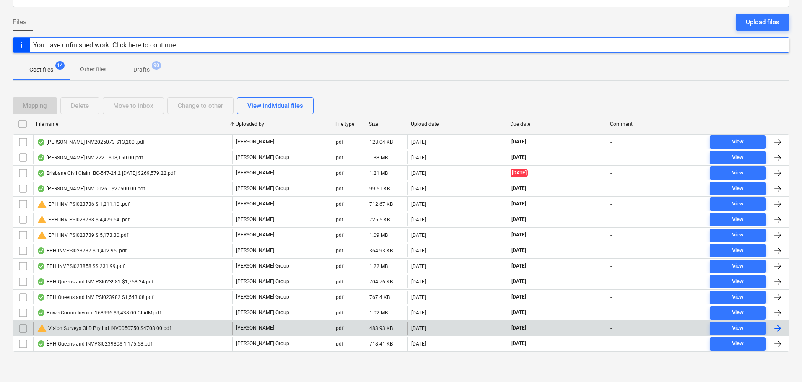
click at [20, 328] on input "checkbox" at bounding box center [22, 328] width 13 height 13
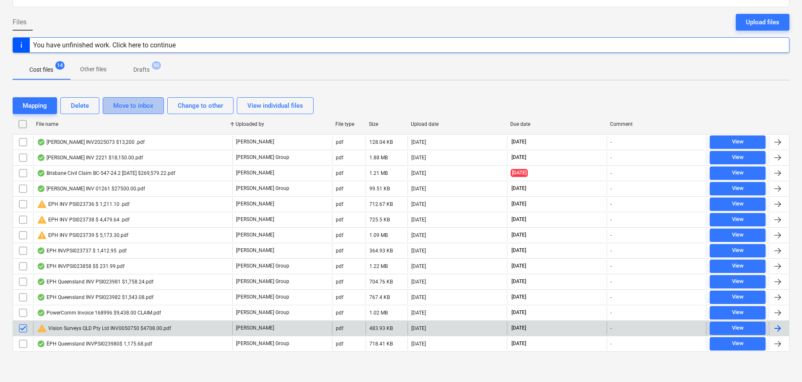
click at [140, 109] on div "Move to inbox" at bounding box center [133, 105] width 40 height 11
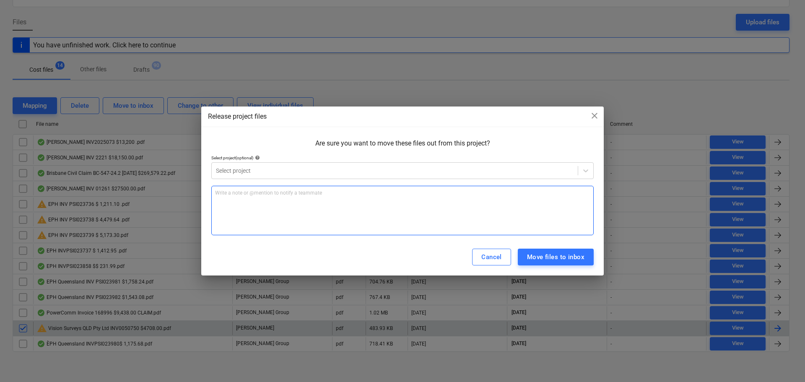
click at [265, 198] on div "Write a note or @mention to notify a teammate [PERSON_NAME]" at bounding box center [402, 210] width 382 height 49
click at [264, 194] on span "CONSOLIDATED INOVOICE" at bounding box center [245, 193] width 60 height 6
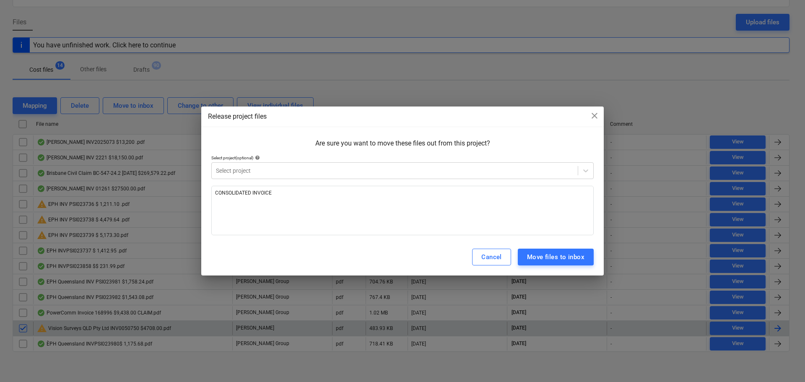
click at [563, 254] on div "Move files to inbox" at bounding box center [555, 257] width 57 height 11
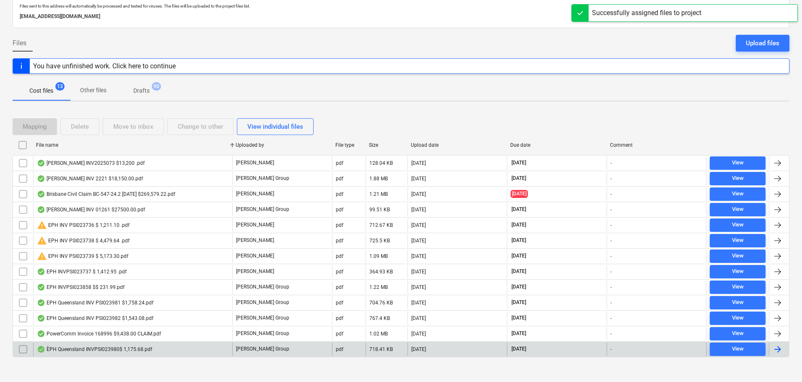
scroll to position [0, 0]
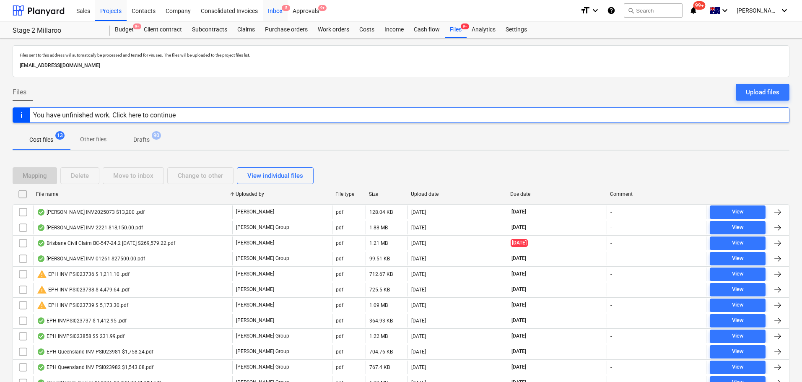
click at [274, 8] on div "Inbox 5" at bounding box center [275, 10] width 25 height 21
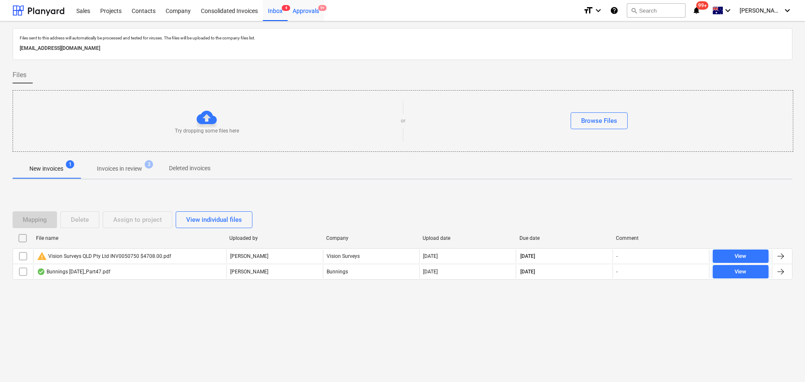
click at [309, 12] on div "Approvals 9+" at bounding box center [306, 10] width 36 height 21
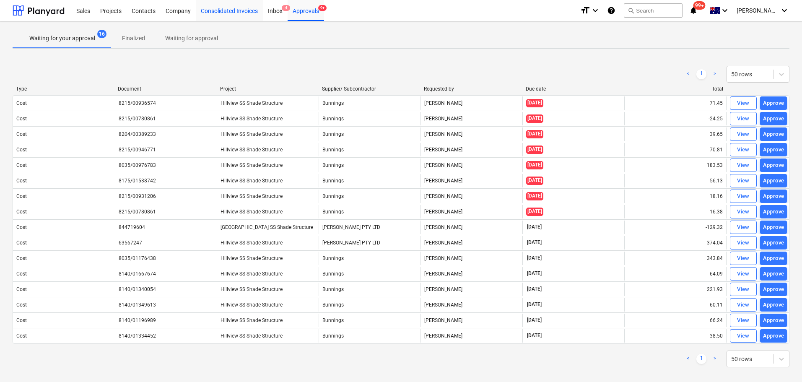
click at [229, 12] on div "Consolidated Invoices" at bounding box center [229, 10] width 67 height 21
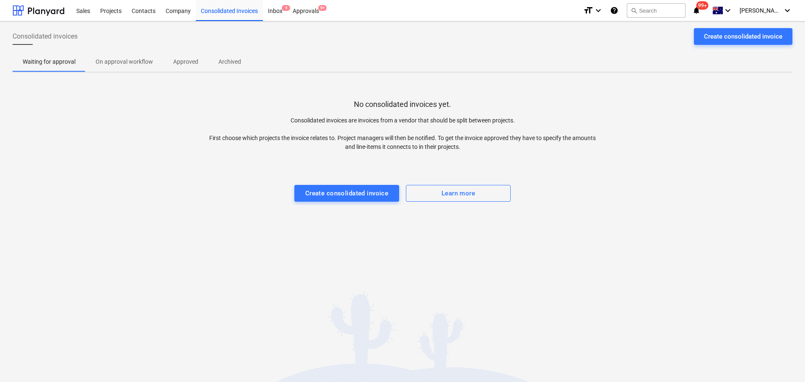
click at [177, 65] on p "Approved" at bounding box center [185, 61] width 25 height 9
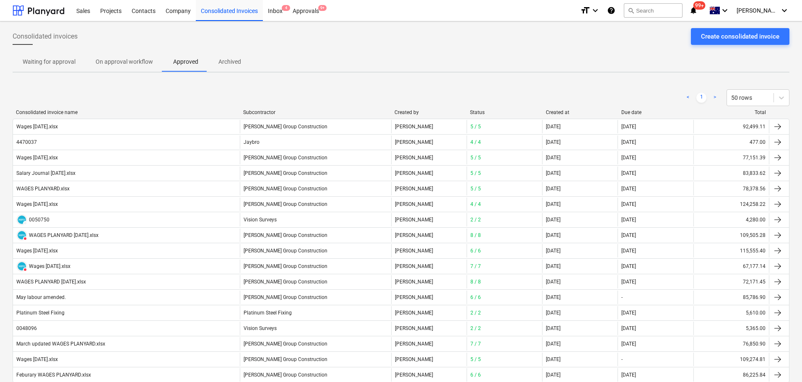
click at [53, 112] on div "Consolidated invoice name" at bounding box center [126, 112] width 221 height 6
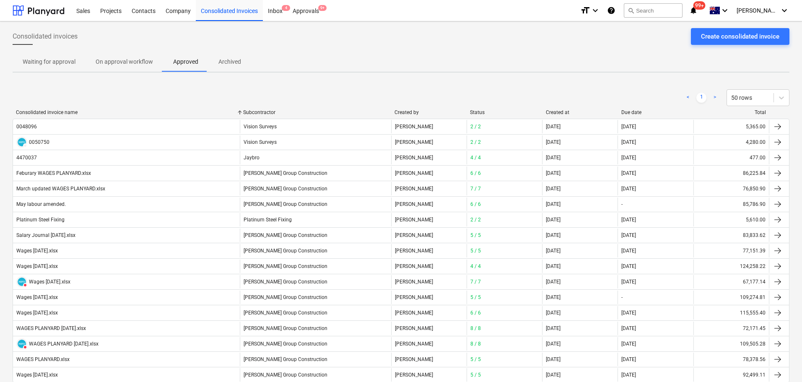
click at [649, 110] on div "Due date" at bounding box center [655, 112] width 69 height 6
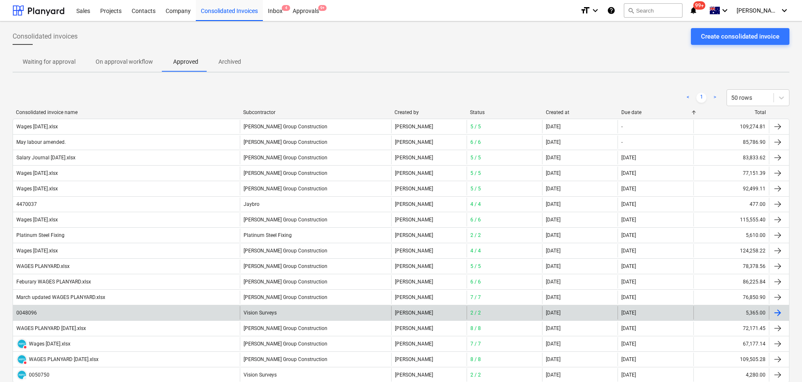
click at [71, 313] on div "0048096" at bounding box center [126, 312] width 227 height 13
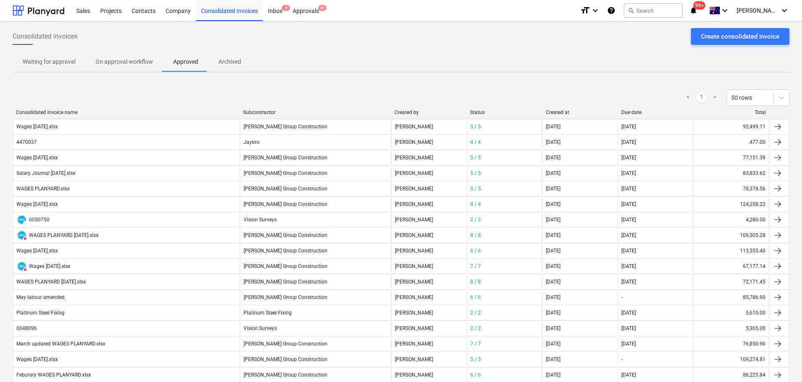
click at [273, 108] on div "< 1 > 50 rows" at bounding box center [401, 97] width 777 height 23
click at [274, 113] on div "Subcontractor" at bounding box center [315, 112] width 145 height 6
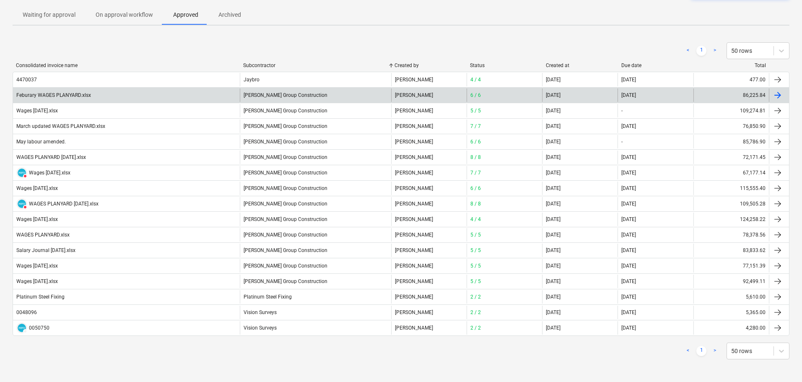
scroll to position [48, 0]
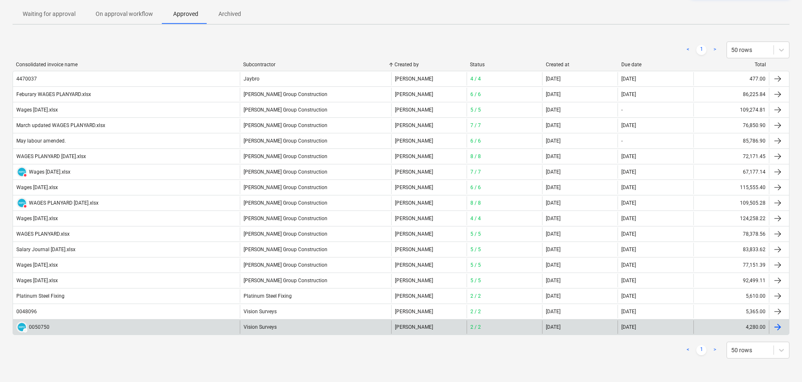
click at [273, 330] on div "Vision Surveys" at bounding box center [315, 326] width 151 height 13
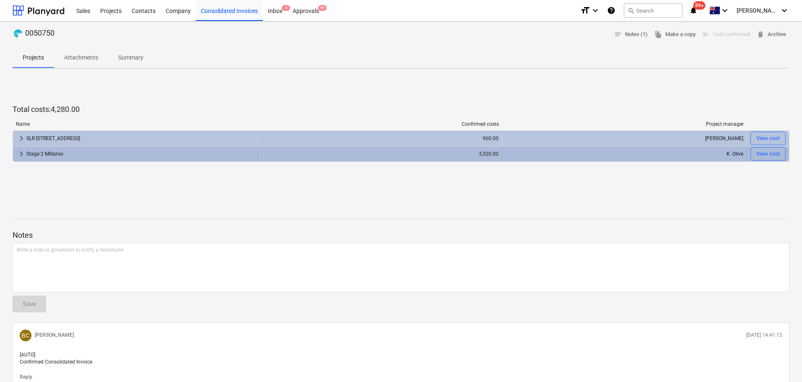
click at [17, 156] on span "keyboard_arrow_right" at bounding box center [21, 154] width 10 height 10
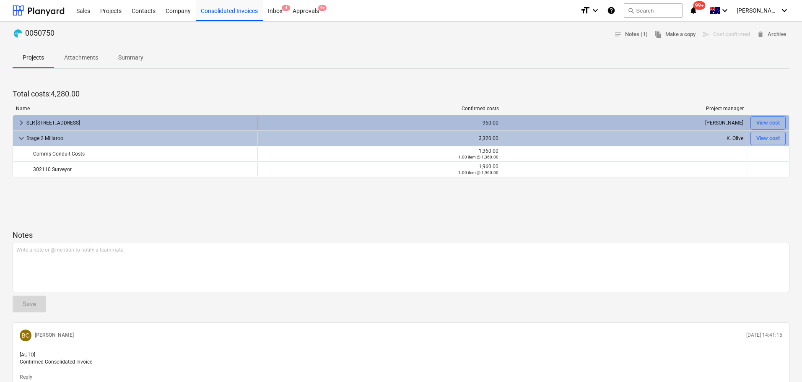
click at [15, 121] on div "keyboard_arrow_right SLR [STREET_ADDRESS]" at bounding box center [135, 122] width 245 height 13
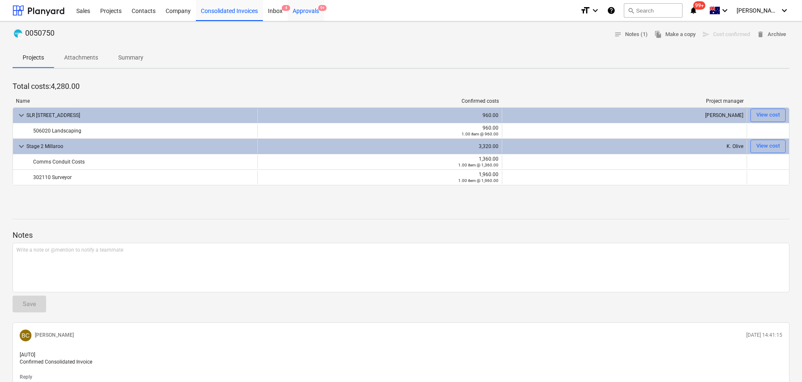
click at [309, 10] on div "Approvals 9+" at bounding box center [306, 10] width 36 height 21
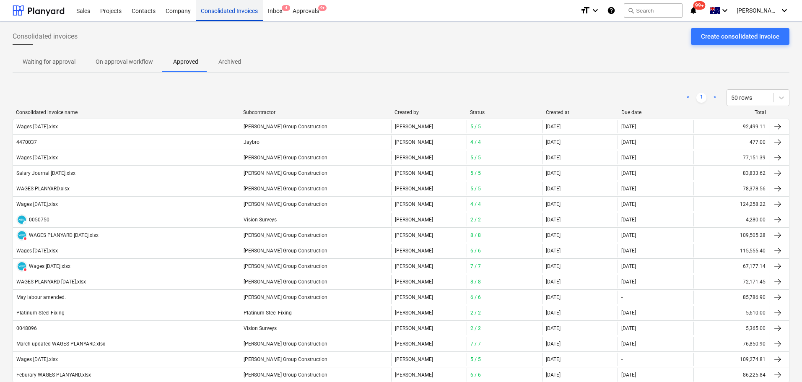
scroll to position [48, 0]
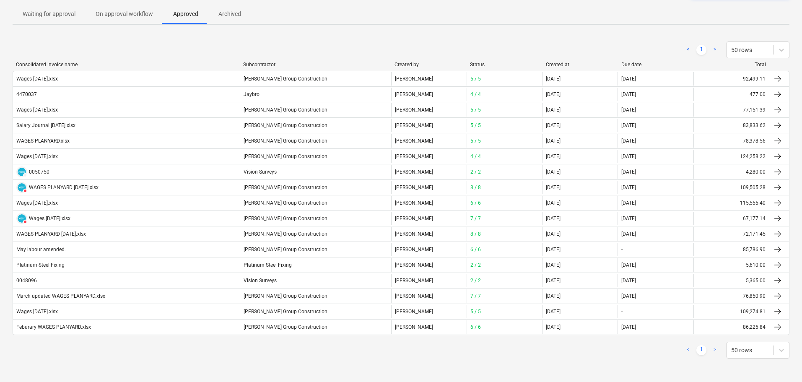
click at [232, 13] on p "Archived" at bounding box center [229, 14] width 23 height 9
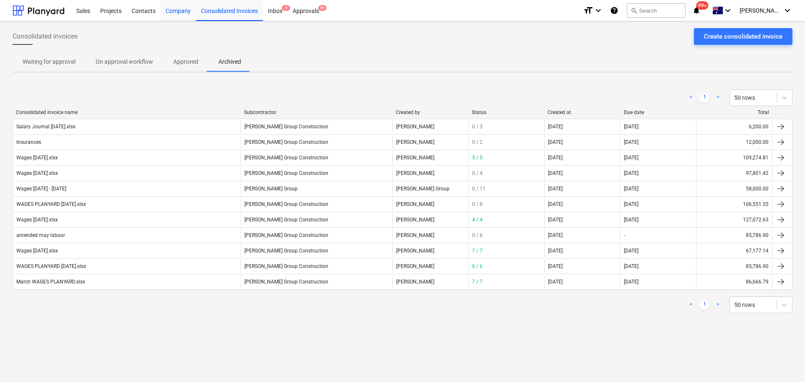
click at [187, 14] on div "Company" at bounding box center [178, 10] width 35 height 21
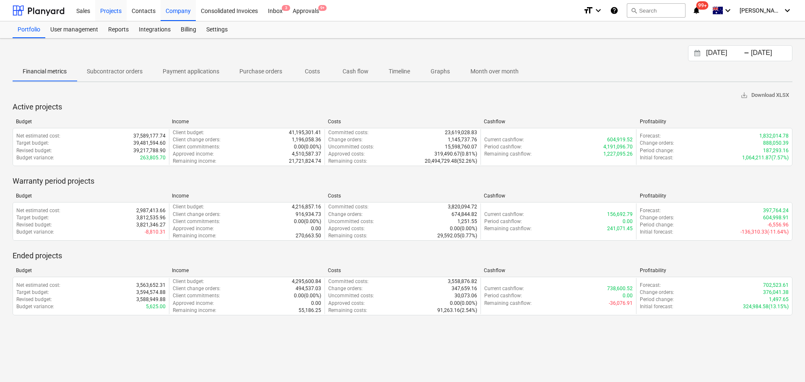
click at [108, 10] on div "Projects" at bounding box center [110, 10] width 31 height 21
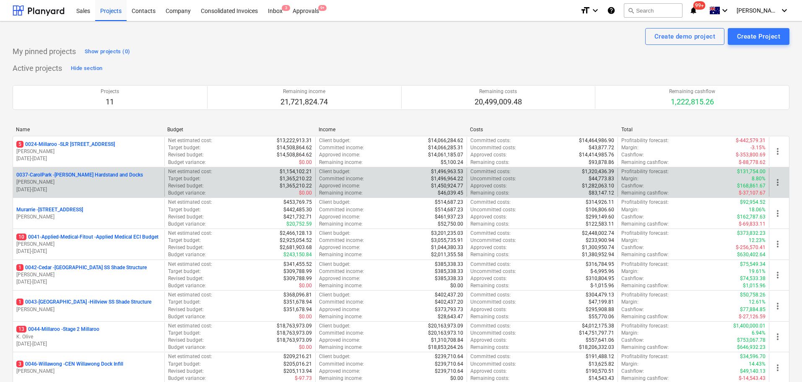
click at [122, 182] on p "[PERSON_NAME]" at bounding box center [88, 182] width 145 height 7
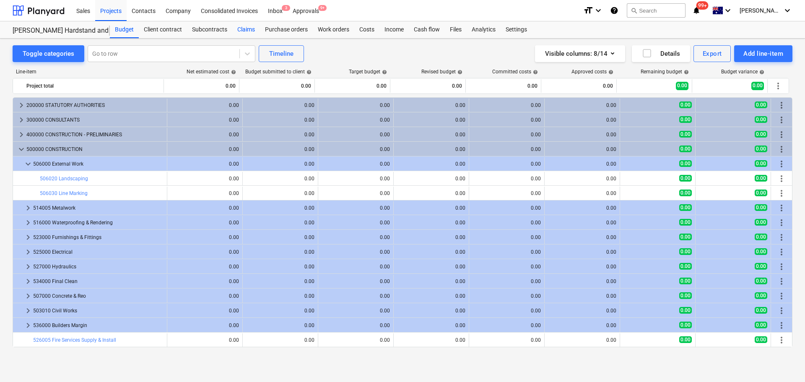
click at [246, 29] on div "Claims" at bounding box center [246, 29] width 28 height 17
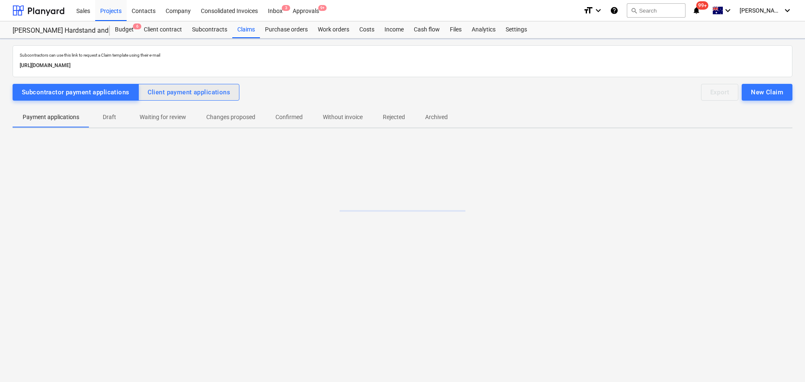
click at [193, 97] on div "Client payment applications" at bounding box center [189, 92] width 83 height 11
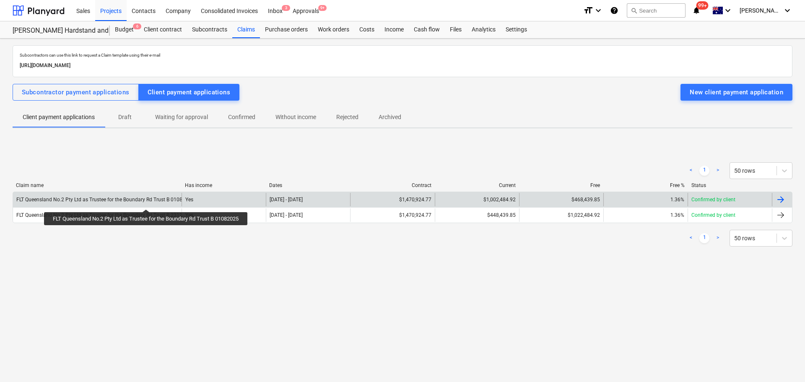
click at [148, 202] on div "FLT Queensland No.2 Pty Ltd as Trustee for the Boundary Rd Trust B 01082025" at bounding box center [105, 200] width 178 height 6
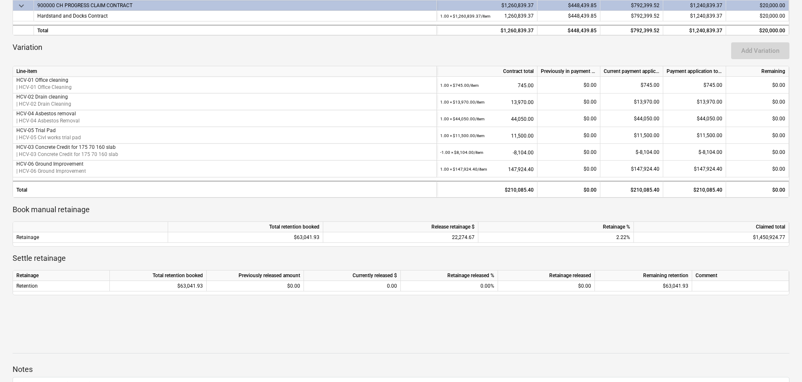
scroll to position [156, 0]
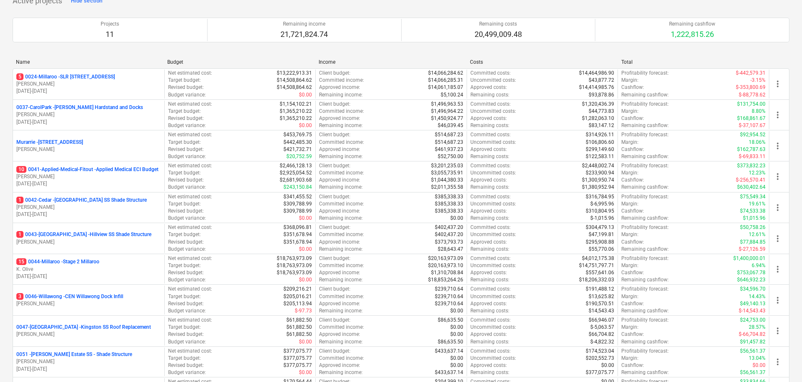
scroll to position [210, 0]
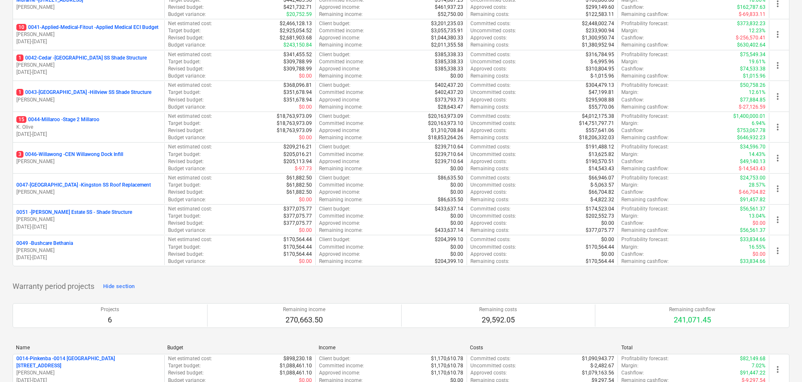
click at [75, 119] on p "15 0044-Millaroo - Stage 2 Millaroo" at bounding box center [57, 119] width 83 height 7
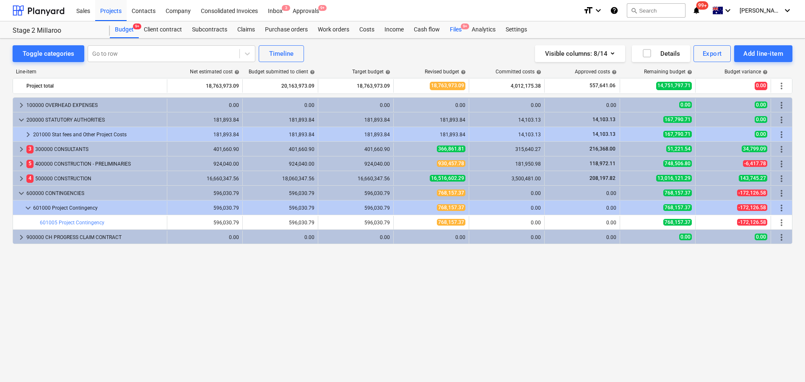
click at [460, 31] on div "Files 9+" at bounding box center [456, 29] width 22 height 17
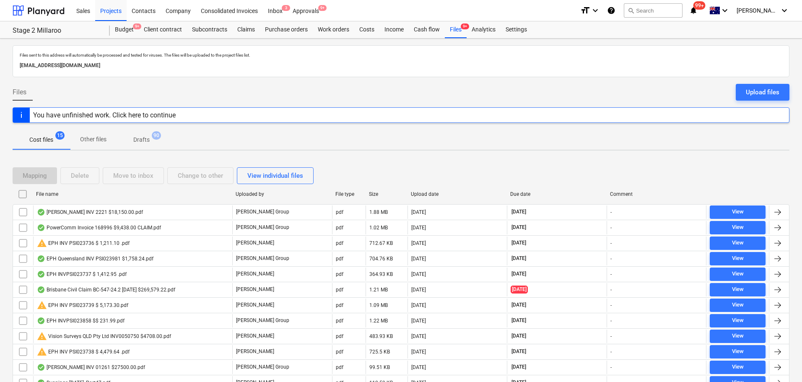
click at [64, 179] on div "Mapping Delete Move to inbox Change to other View individual files" at bounding box center [165, 175] width 304 height 17
click at [63, 201] on div "File name Uploaded by File type Size Upload date Due date Comment" at bounding box center [401, 195] width 777 height 17
click at [58, 195] on div "File name" at bounding box center [132, 194] width 193 height 6
checkbox input "false"
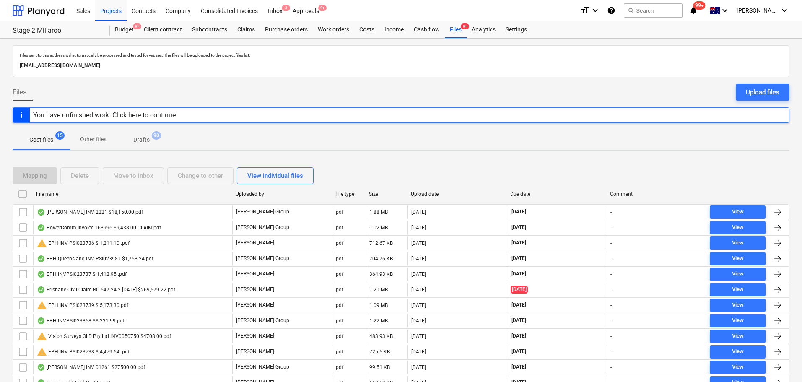
checkbox input "false"
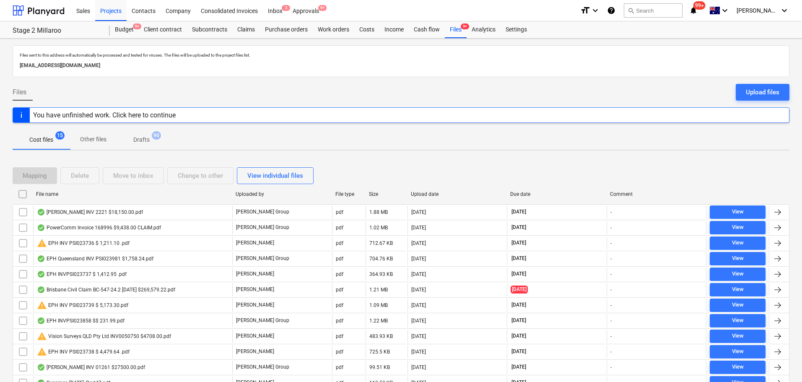
checkbox input "false"
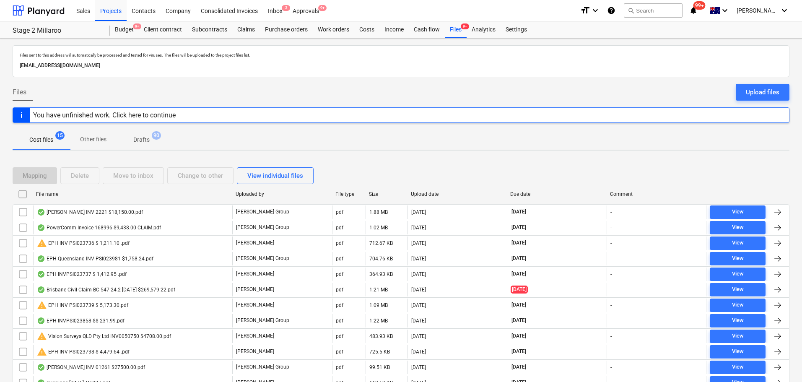
checkbox input "false"
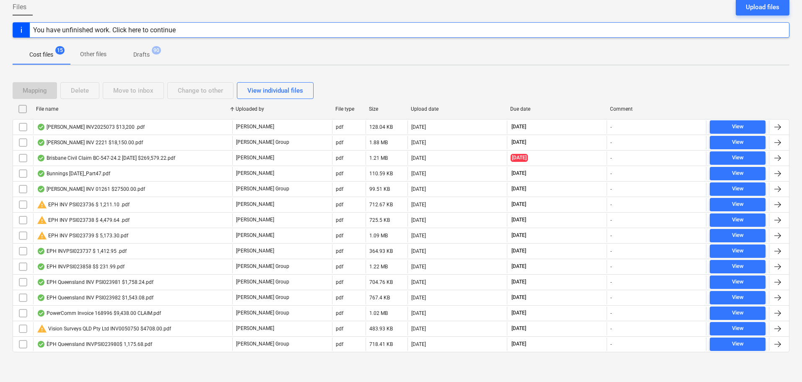
scroll to position [86, 0]
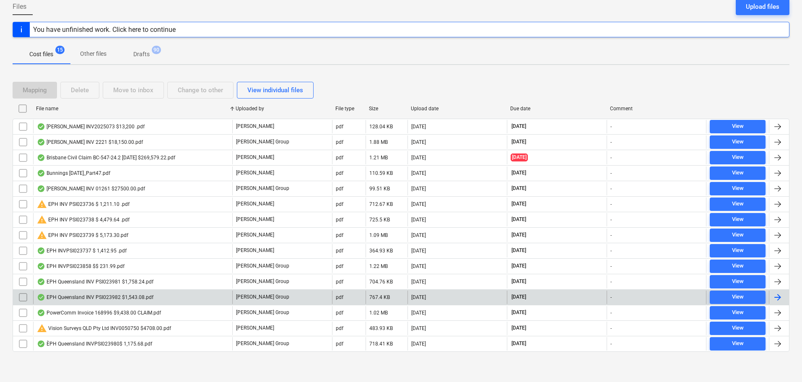
click at [81, 297] on div "EPH Queensland INV PSI023982 $1,543.08.pdf" at bounding box center [95, 297] width 117 height 7
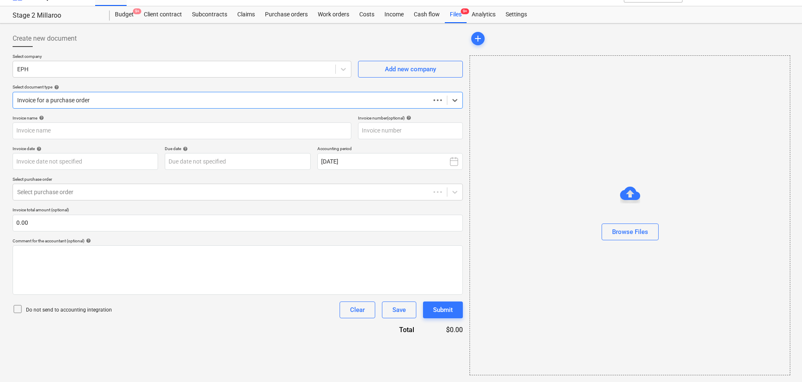
scroll to position [15, 0]
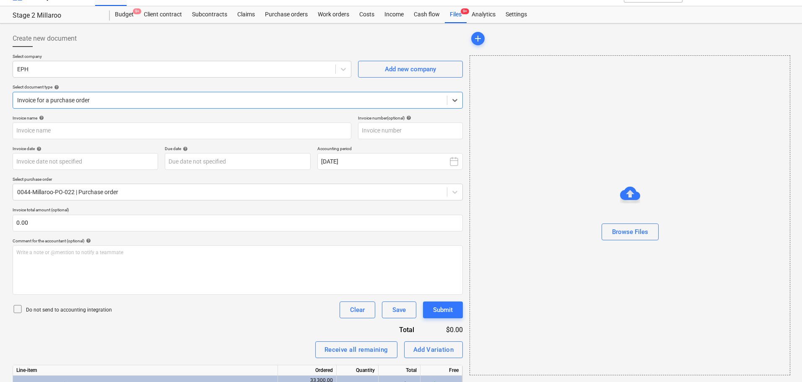
type input "PSI023982"
type input "[DATE]"
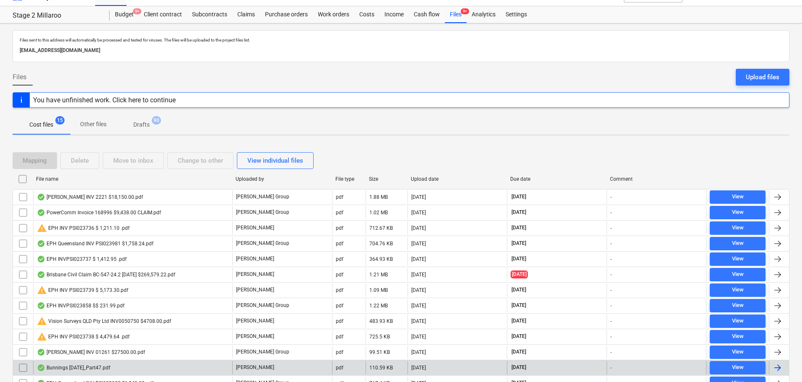
scroll to position [86, 0]
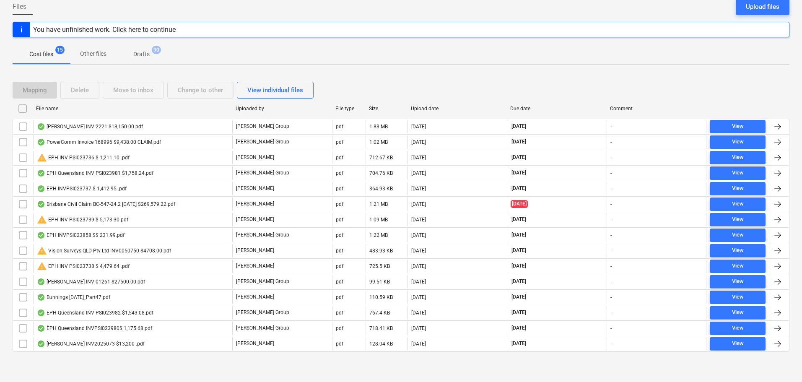
click at [52, 110] on div "File name" at bounding box center [132, 109] width 193 height 6
checkbox input "false"
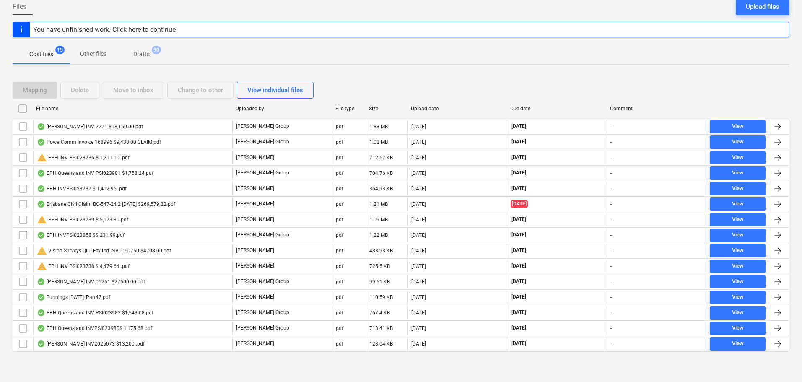
checkbox input "false"
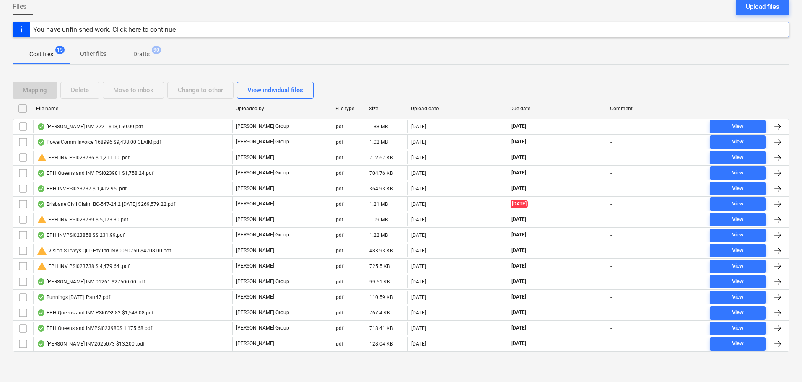
checkbox input "false"
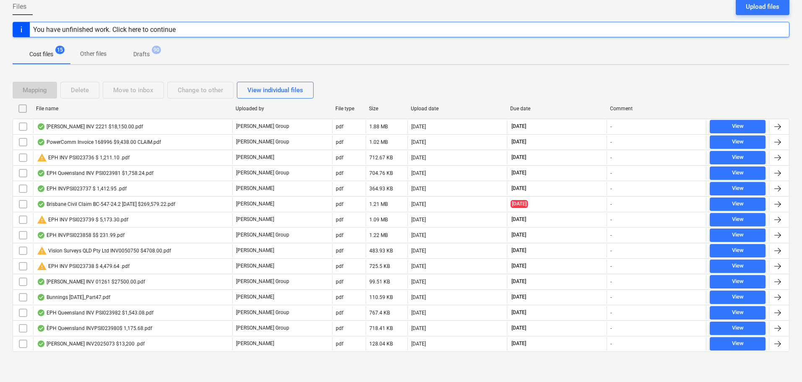
checkbox input "false"
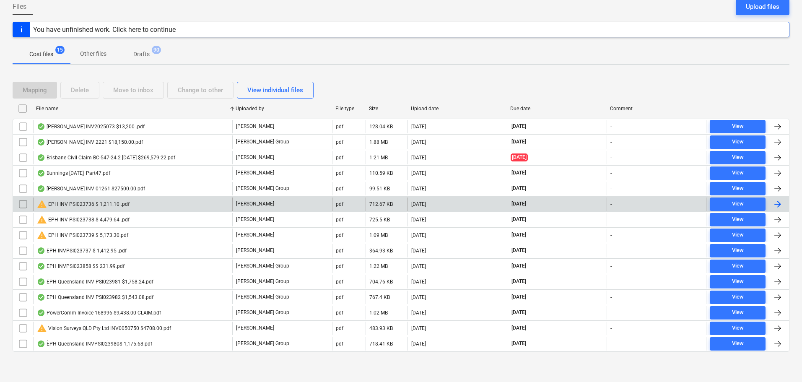
click at [88, 205] on div "warning EPH INV PSI023736 $ 1,211.10 .pdf" at bounding box center [83, 204] width 93 height 10
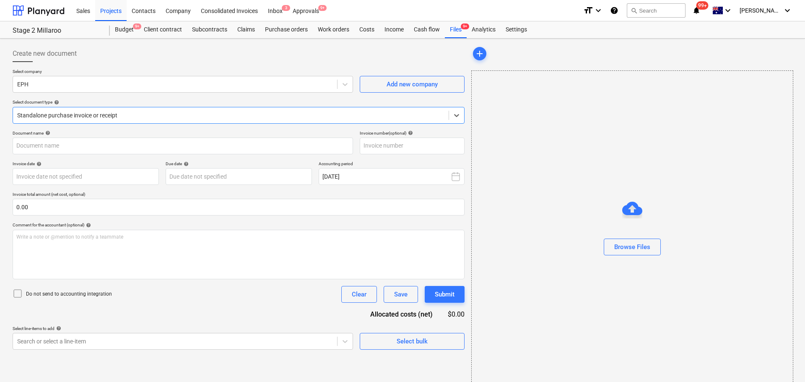
type input "PSI023736"
type input "[DATE]"
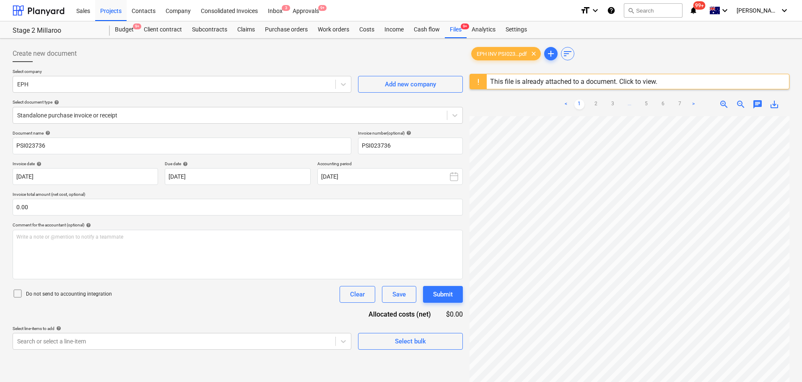
scroll to position [45, 5]
click at [596, 104] on link "2" at bounding box center [596, 104] width 10 height 10
click at [611, 107] on link "3" at bounding box center [613, 104] width 10 height 10
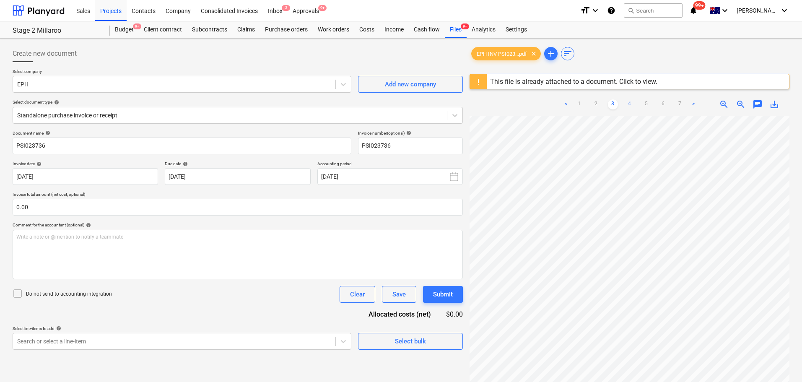
click at [629, 106] on link "4" at bounding box center [630, 104] width 10 height 10
click at [619, 85] on div "EPH INV PSI023...pdf clear add sort This file is already attached to a document…" at bounding box center [630, 259] width 320 height 429
click at [645, 106] on link "5" at bounding box center [646, 104] width 10 height 10
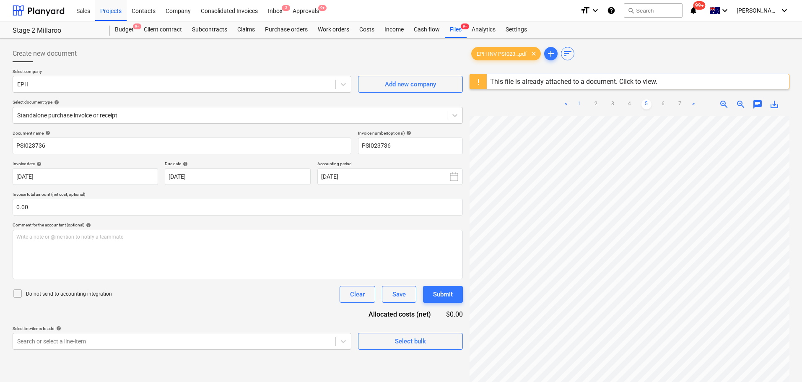
click at [579, 102] on link "1" at bounding box center [579, 104] width 10 height 10
click at [597, 104] on link "2" at bounding box center [596, 104] width 10 height 10
click at [610, 105] on link "3" at bounding box center [613, 104] width 10 height 10
click at [632, 103] on link "4" at bounding box center [630, 104] width 10 height 10
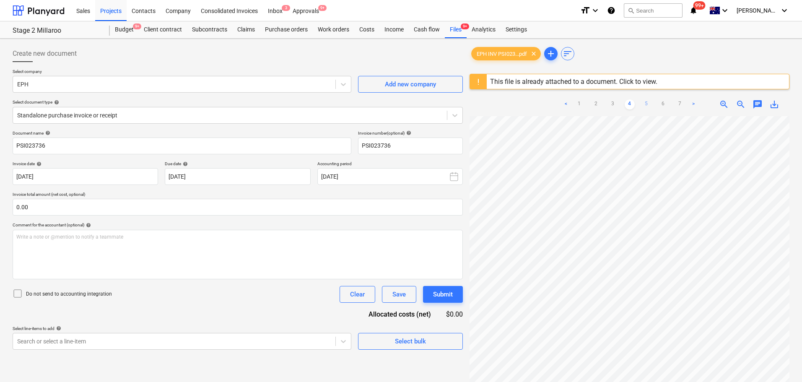
click at [643, 106] on link "5" at bounding box center [646, 104] width 10 height 10
click at [665, 103] on link "6" at bounding box center [663, 104] width 10 height 10
click at [678, 103] on link "7" at bounding box center [680, 104] width 10 height 10
click at [693, 106] on link ">" at bounding box center [693, 104] width 10 height 10
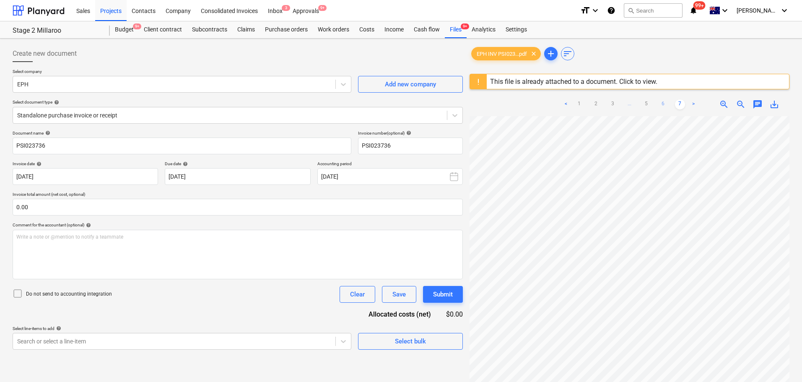
click at [665, 104] on link "6" at bounding box center [663, 104] width 10 height 10
click at [646, 105] on link "5" at bounding box center [646, 104] width 10 height 10
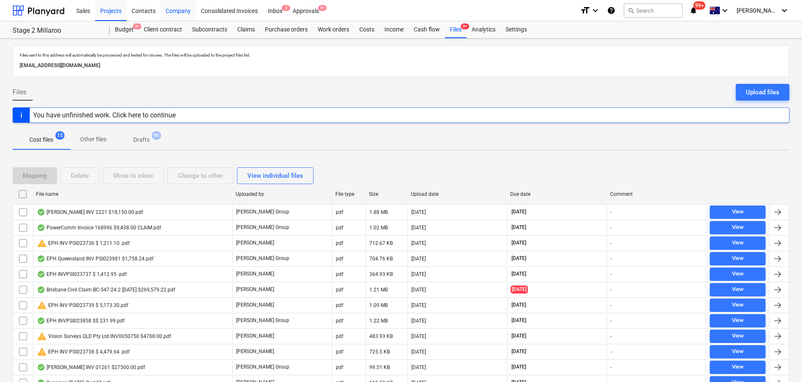
scroll to position [86, 0]
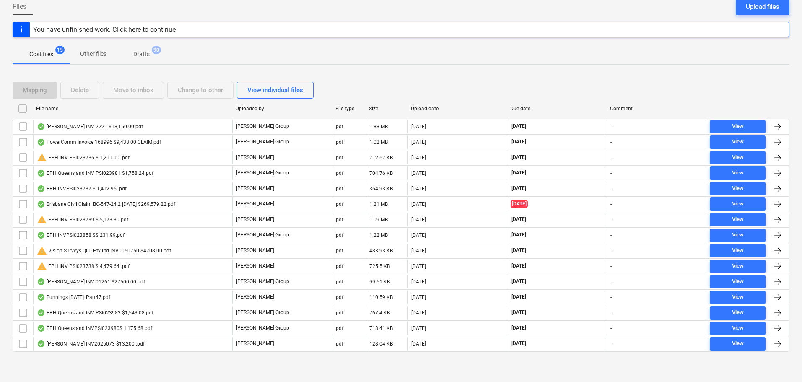
click at [83, 113] on div "File name" at bounding box center [133, 108] width 200 height 13
checkbox input "false"
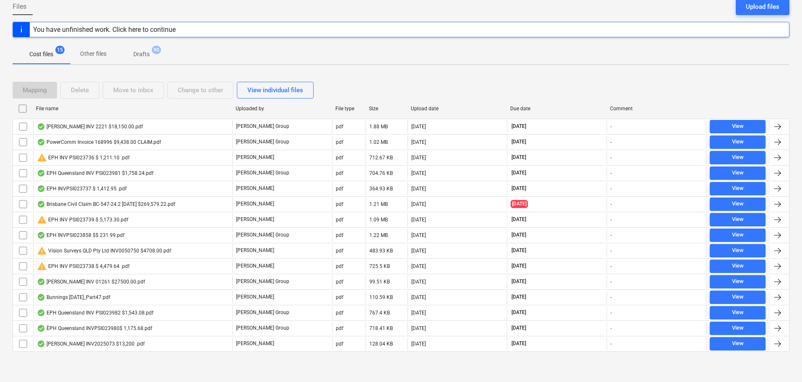
checkbox input "false"
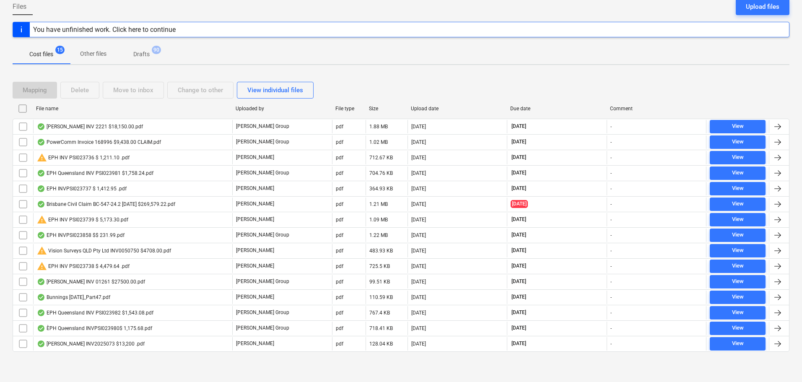
checkbox input "false"
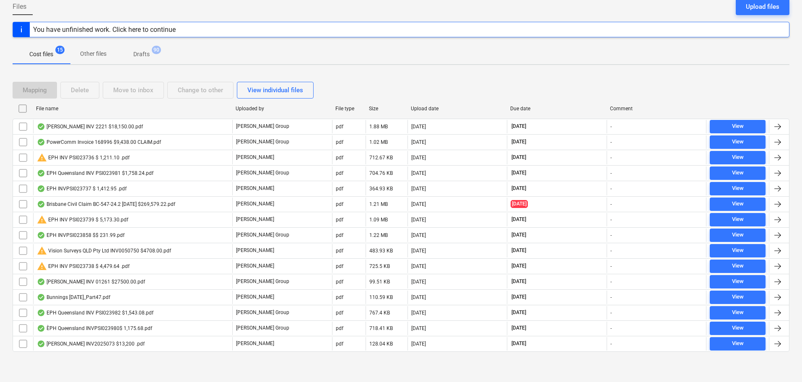
checkbox input "false"
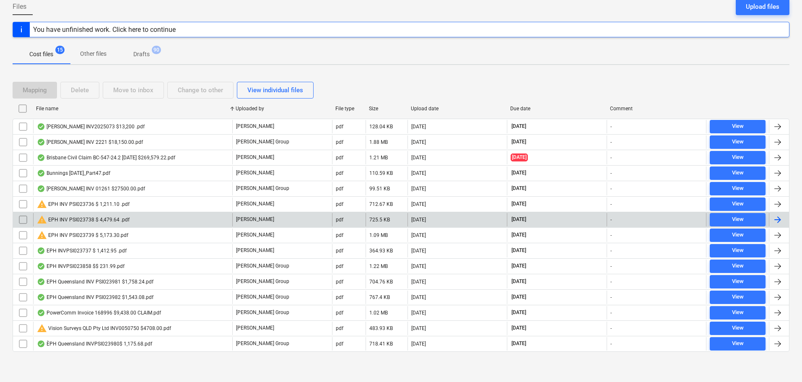
click at [96, 221] on div "warning EPH INV PSI023738 $ 4,479.64 .pdf" at bounding box center [83, 220] width 93 height 10
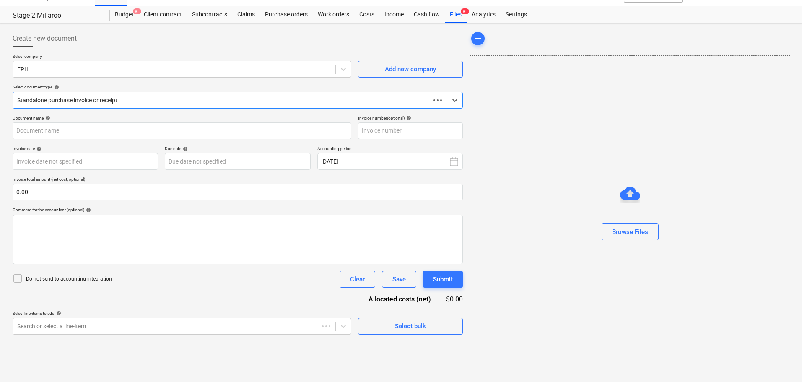
scroll to position [15, 0]
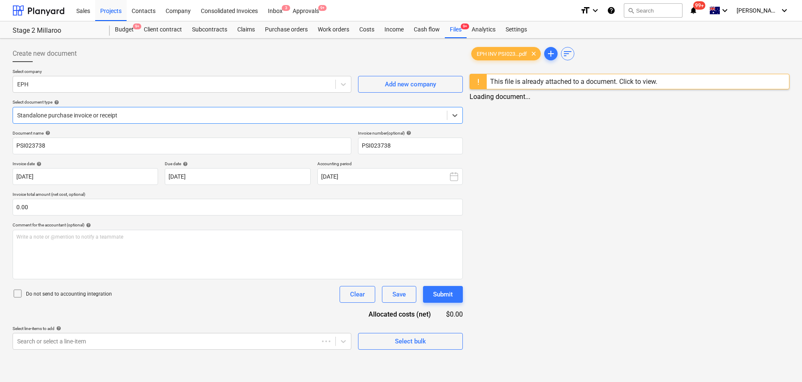
type input "PSI023738"
type input "[DATE]"
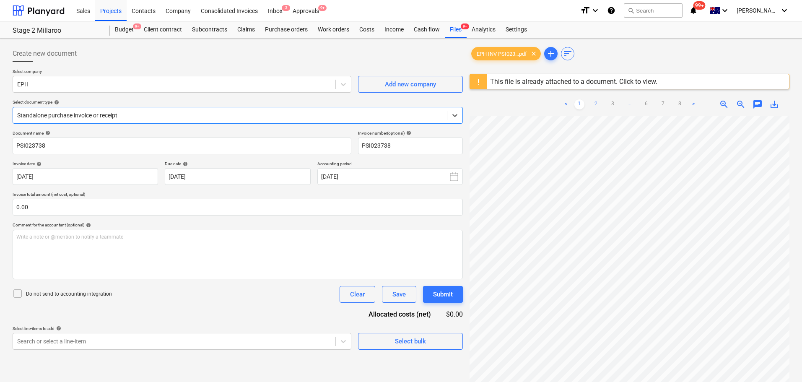
click at [592, 104] on link "2" at bounding box center [596, 104] width 10 height 10
click at [614, 102] on link "3" at bounding box center [613, 104] width 10 height 10
click at [619, 103] on link "4" at bounding box center [621, 104] width 10 height 10
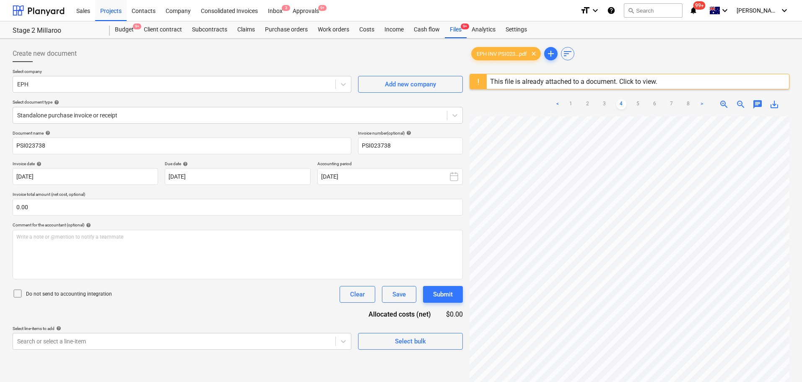
scroll to position [231, 26]
click at [641, 108] on link "5" at bounding box center [638, 104] width 10 height 10
click at [635, 382] on html "Sales Projects Contacts Company Consolidated Invoices Inbox 3 Approvals 9+ form…" at bounding box center [401, 191] width 802 height 382
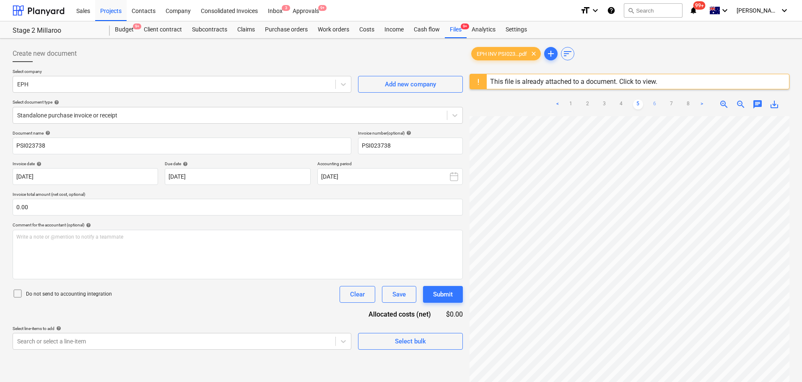
click at [657, 101] on link "6" at bounding box center [655, 104] width 10 height 10
click at [670, 101] on link "7" at bounding box center [672, 104] width 10 height 10
click at [635, 109] on div "< 1 2 3 ... 6 7 8 > zoom_in zoom_out chat 0 save_alt" at bounding box center [630, 284] width 320 height 382
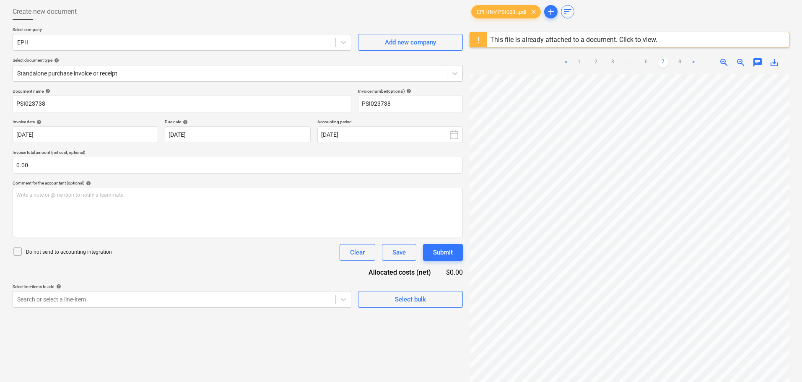
scroll to position [54, 9]
click at [679, 63] on link "8" at bounding box center [680, 62] width 10 height 10
